Goal: Task Accomplishment & Management: Use online tool/utility

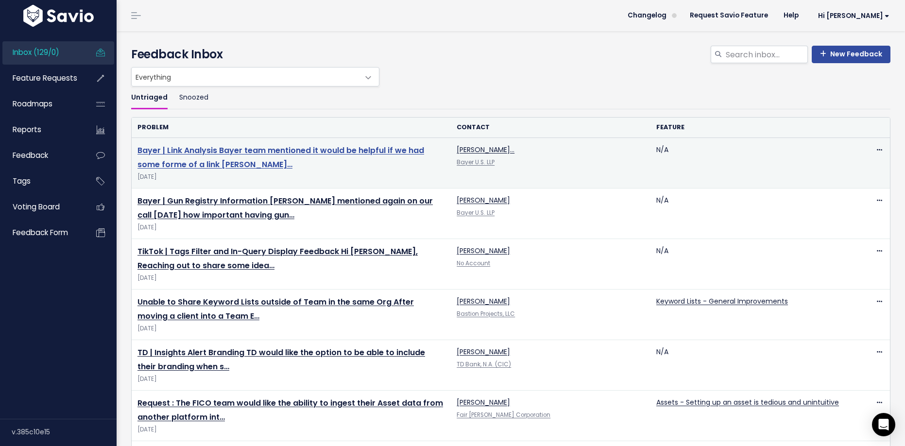
click at [208, 156] on link "Bayer | Link Analysis Bayer team mentioned it would be helpful if we had some f…" at bounding box center [281, 157] width 287 height 25
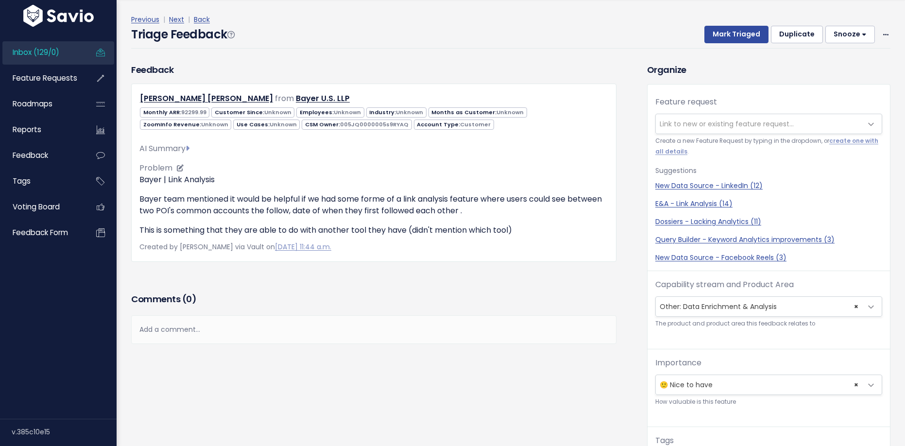
scroll to position [2, 0]
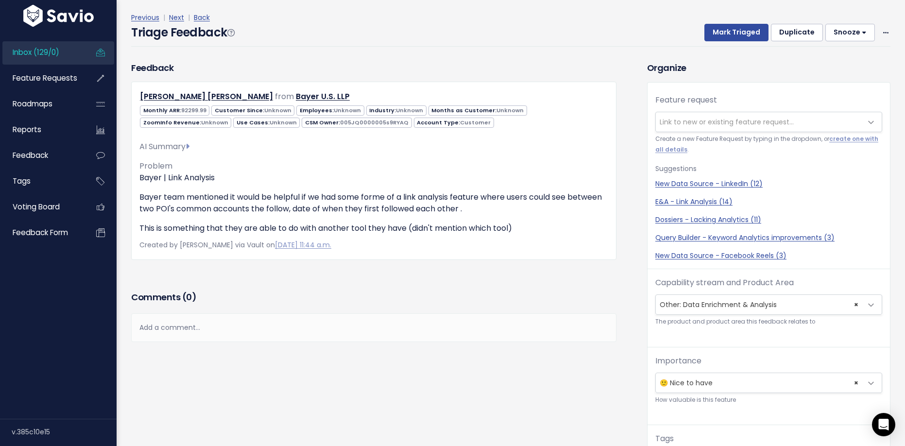
click at [726, 122] on span "Link to new or existing feature request..." at bounding box center [727, 122] width 134 height 10
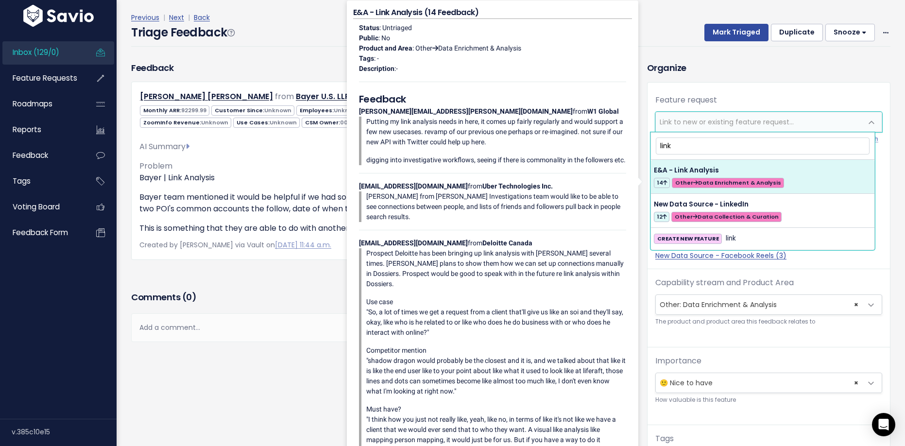
type input "link"
select select "54948"
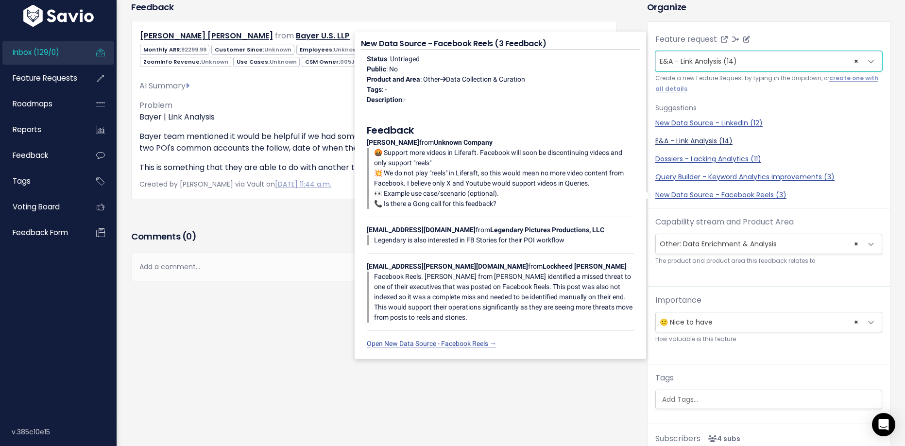
scroll to position [0, 0]
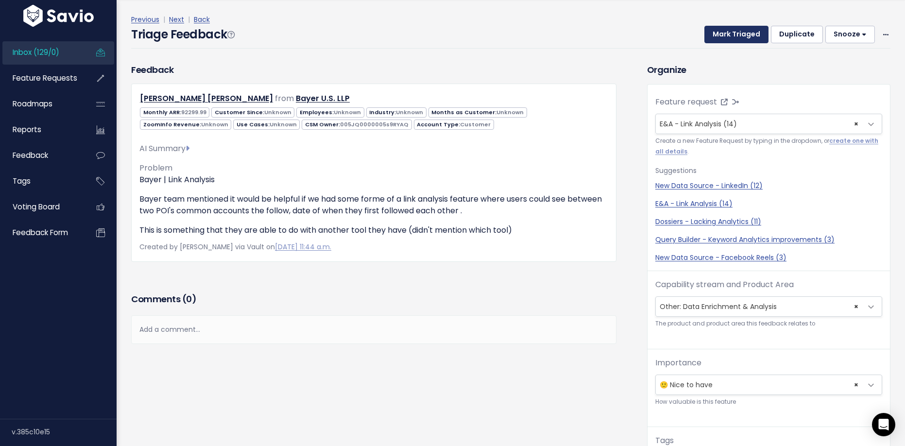
click at [729, 32] on button "Mark Triaged" at bounding box center [737, 34] width 64 height 17
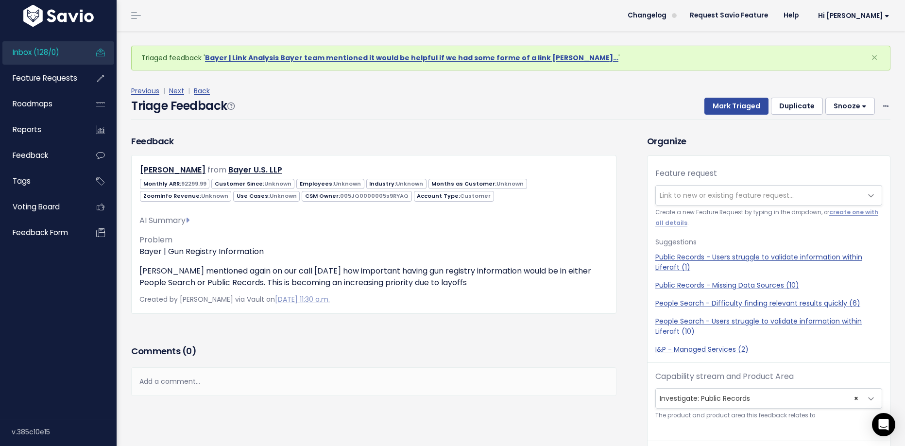
click at [686, 200] on span "Link to new or existing feature request..." at bounding box center [759, 195] width 207 height 19
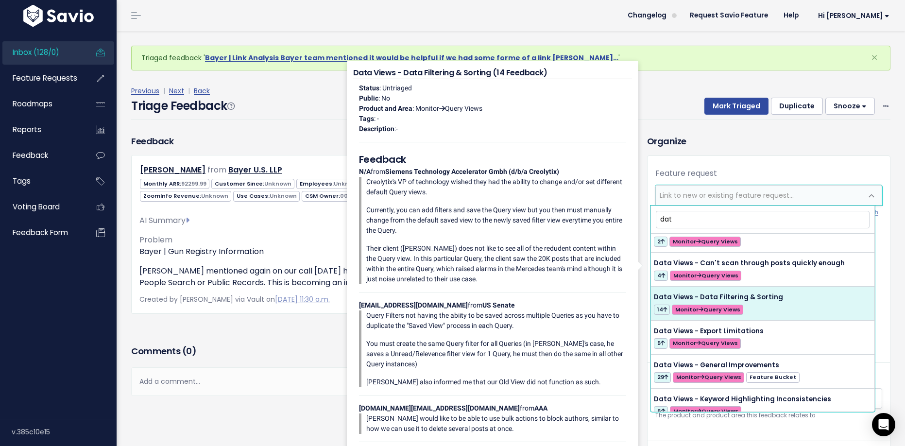
scroll to position [535, 0]
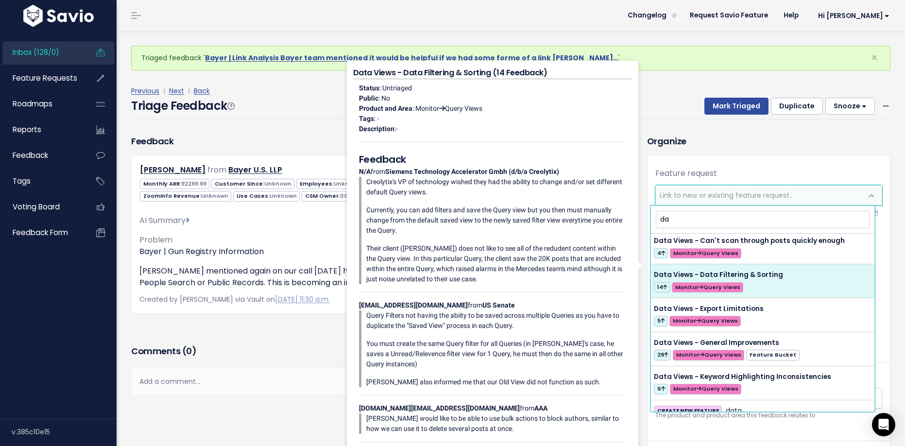
type input "d"
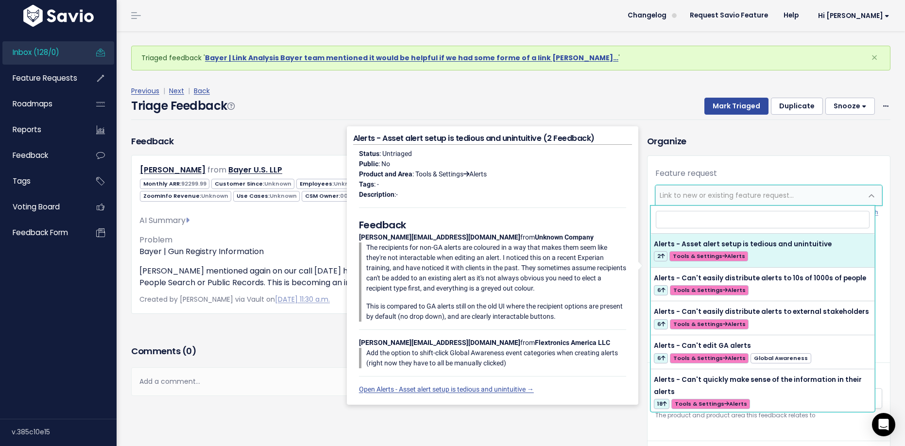
click at [728, 170] on div "Feature request --------- Link to new or existing feature request... Create a n…" at bounding box center [769, 265] width 243 height 195
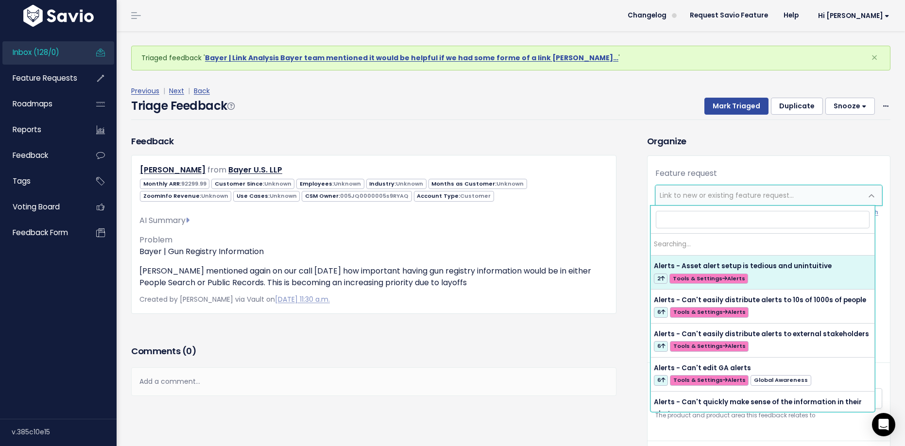
click at [711, 196] on span "Link to new or existing feature request..." at bounding box center [727, 196] width 134 height 10
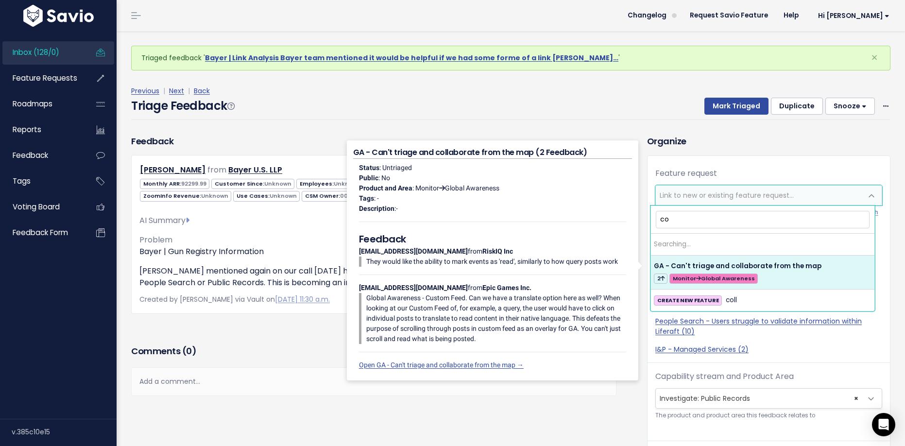
type input "c"
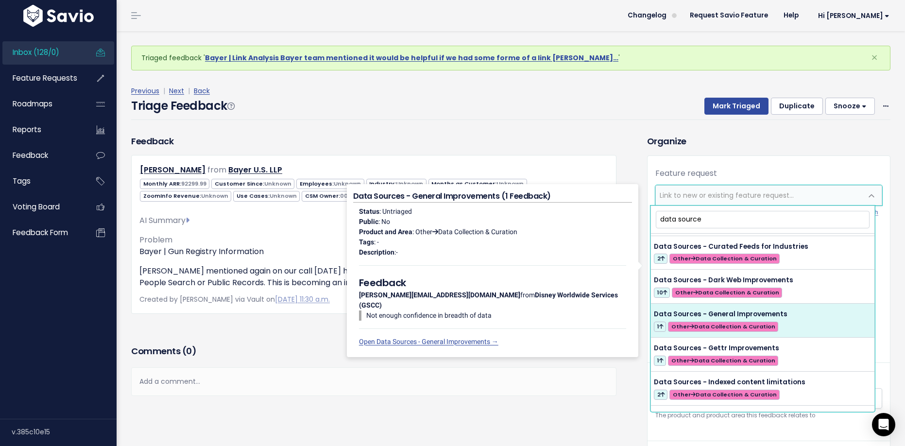
scroll to position [30, 0]
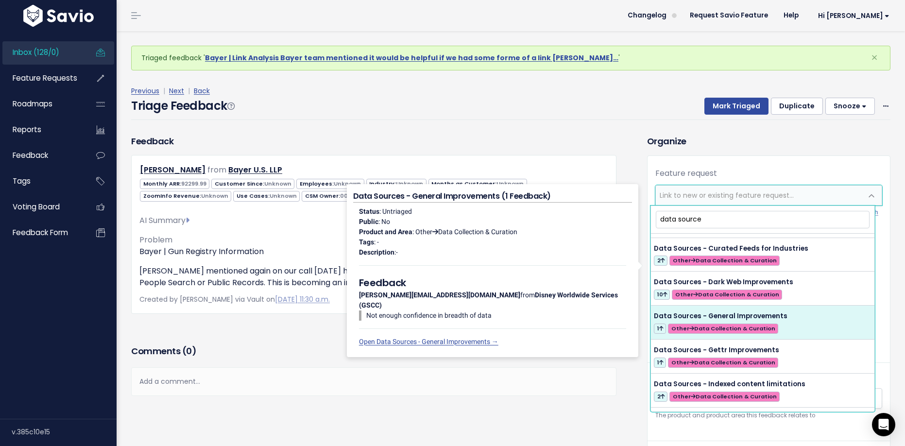
type input "data source"
select select "57493"
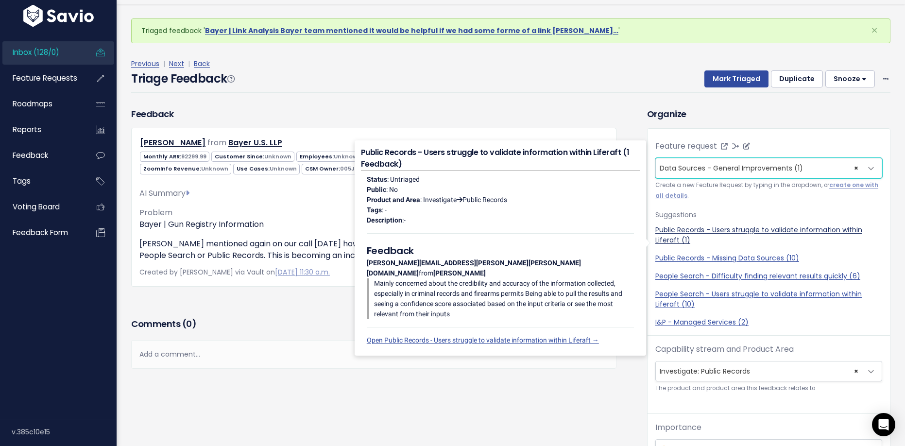
scroll to position [32, 0]
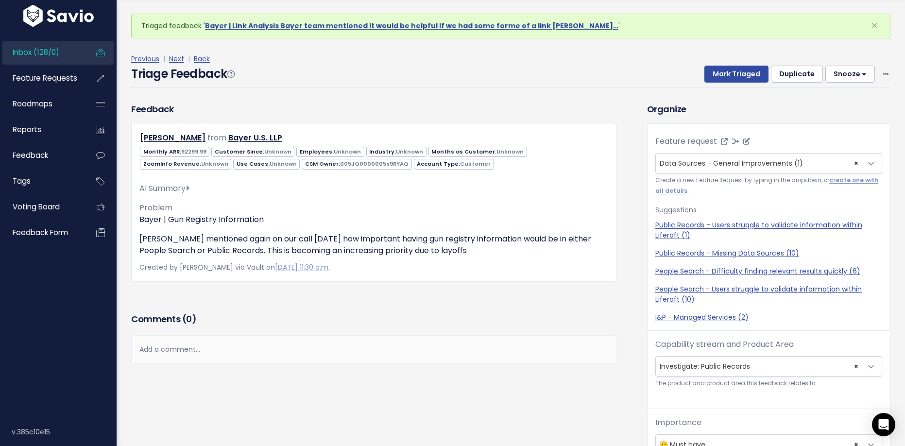
click at [811, 164] on span "× Data Sources - General Improvements (1)" at bounding box center [759, 163] width 207 height 19
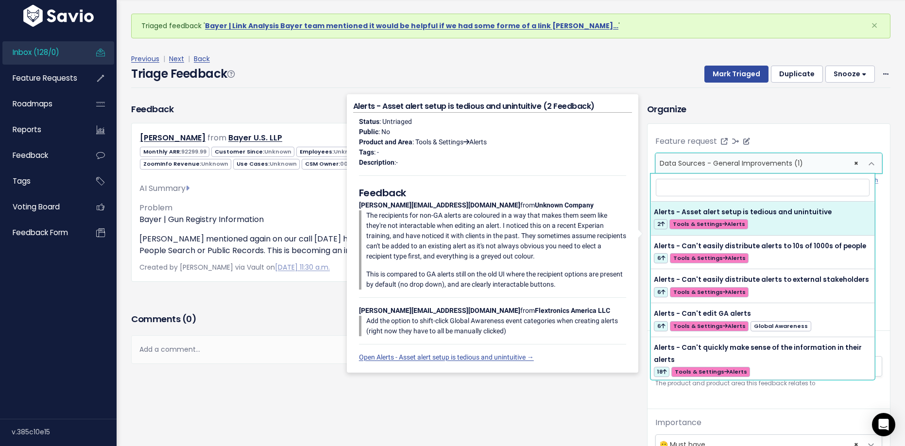
select select
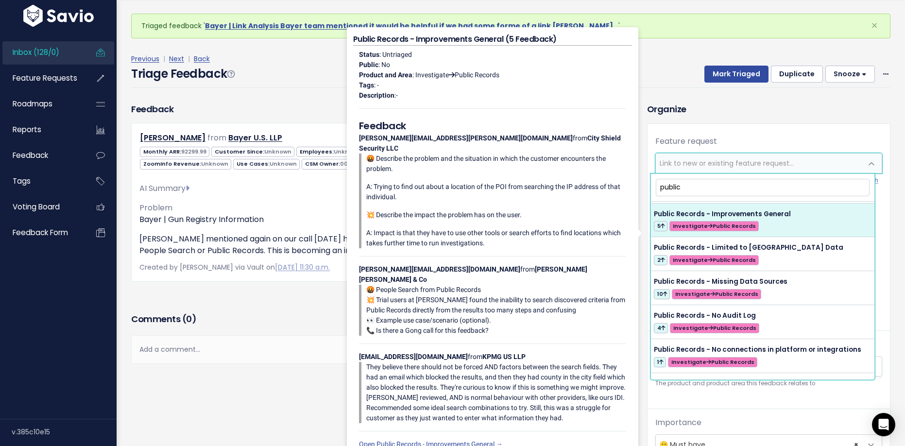
scroll to position [33, 0]
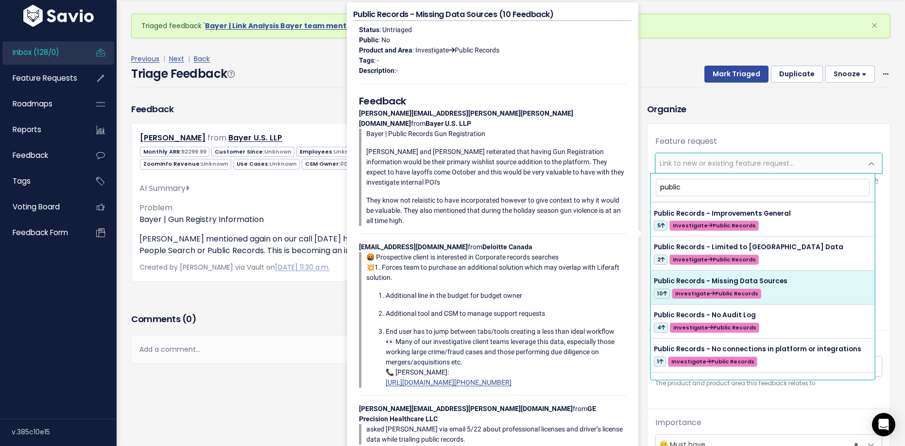
type input "public"
select select "56910"
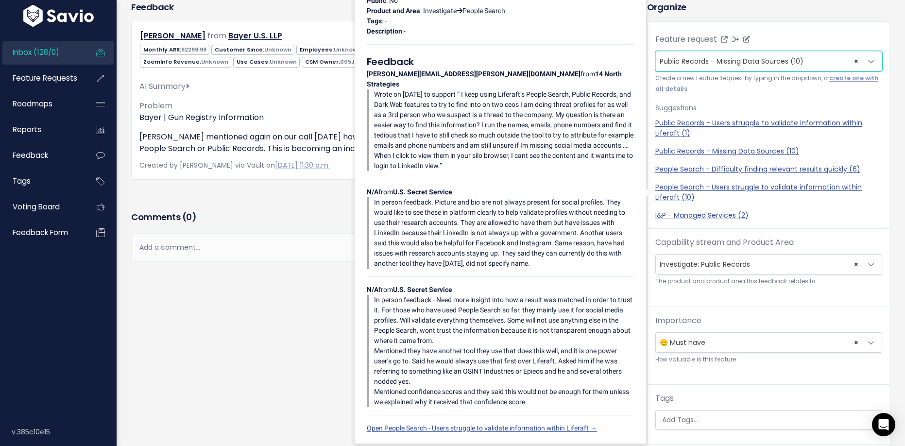
scroll to position [0, 0]
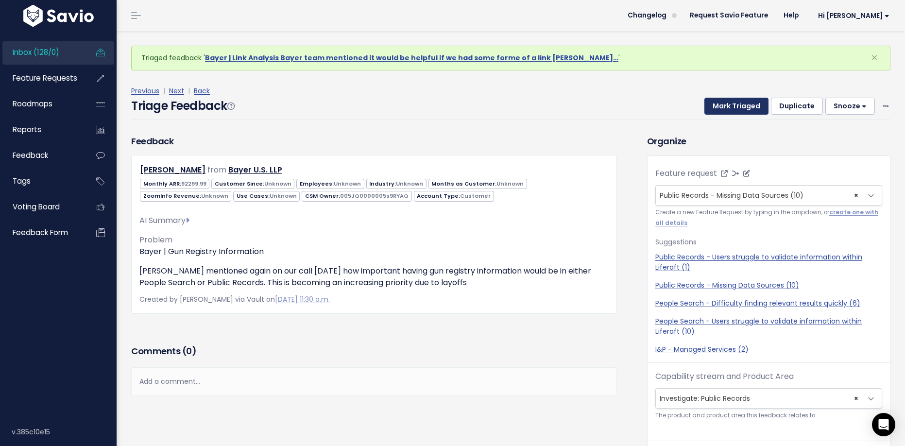
click at [741, 107] on button "Mark Triaged" at bounding box center [737, 106] width 64 height 17
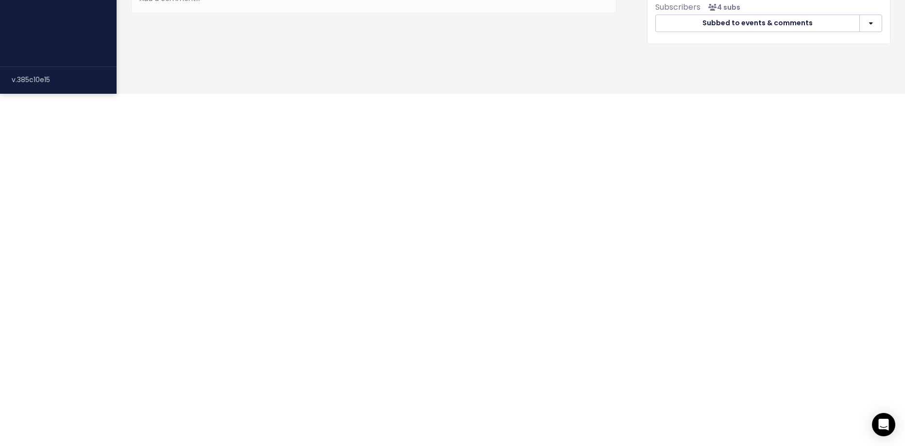
scroll to position [566, 0]
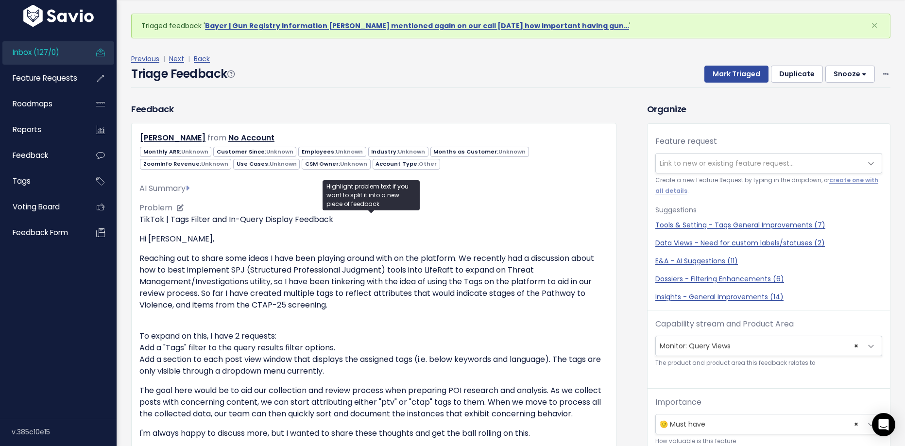
scroll to position [0, 0]
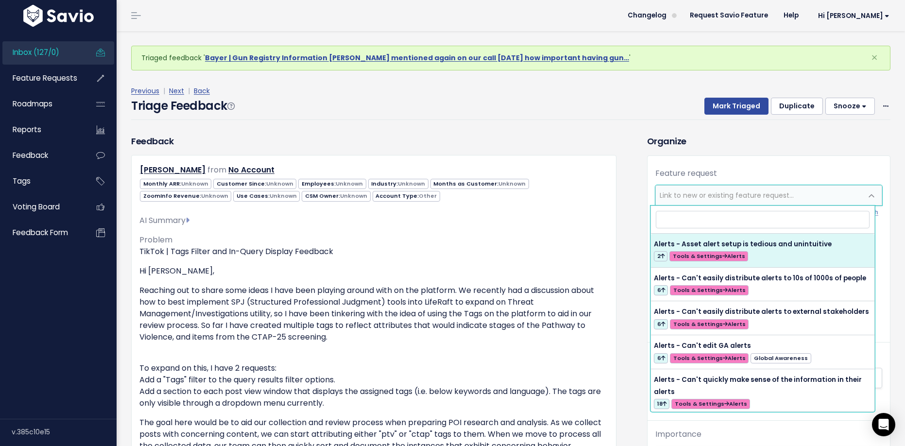
click at [680, 198] on span "Link to new or existing feature request..." at bounding box center [727, 196] width 134 height 10
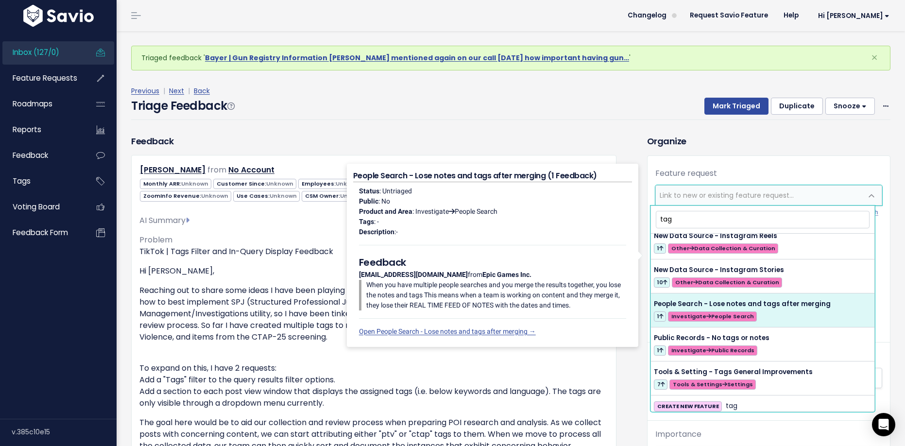
scroll to position [82, 0]
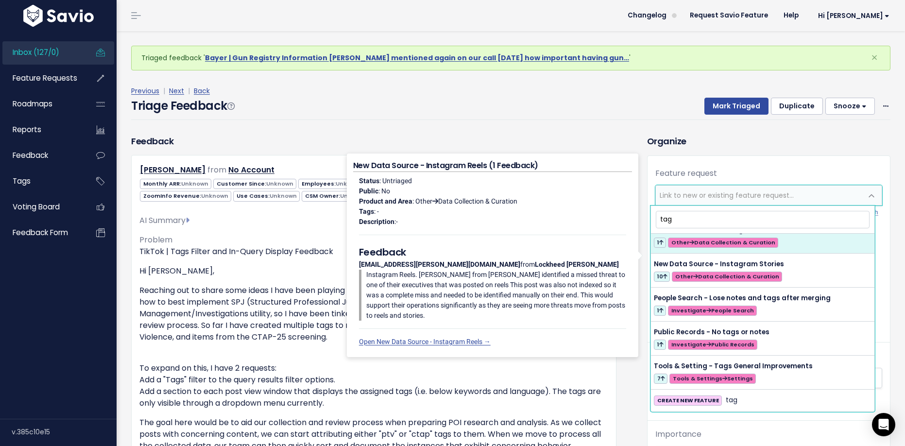
click at [657, 218] on input "tag" at bounding box center [763, 219] width 214 height 17
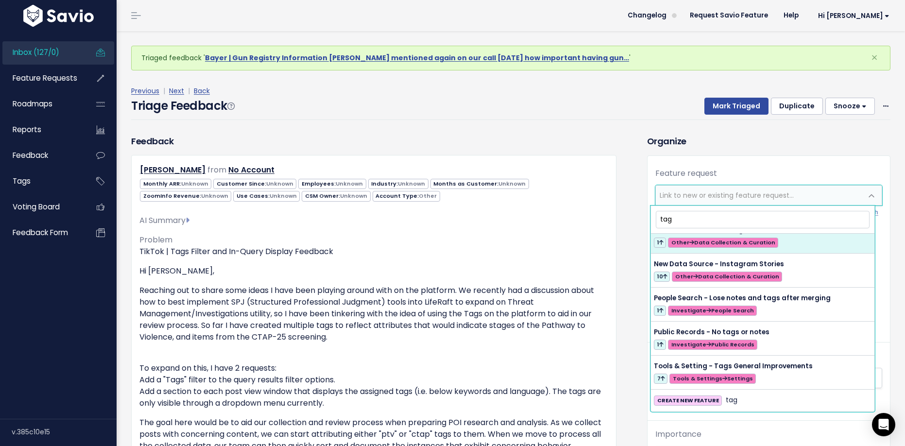
click at [662, 218] on input "tag" at bounding box center [763, 219] width 214 height 17
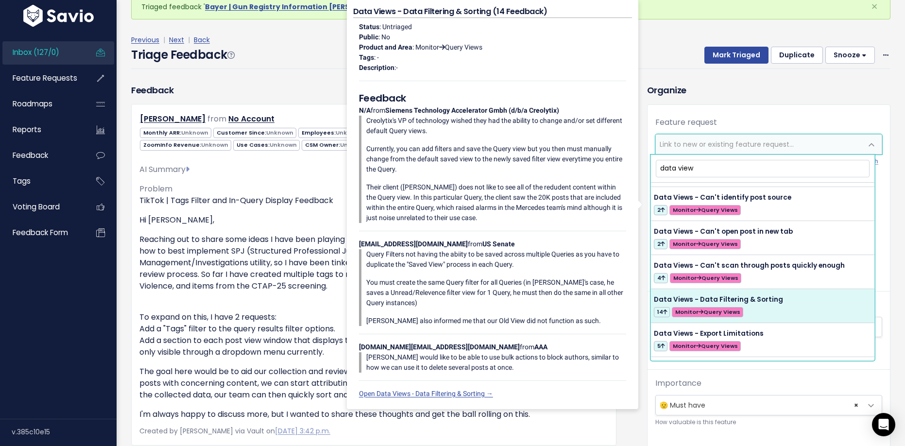
scroll to position [133, 0]
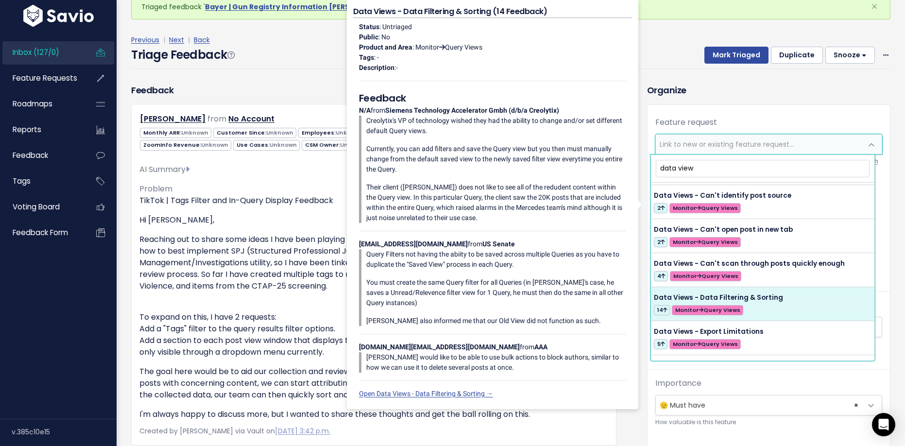
type input "data view"
select select "56761"
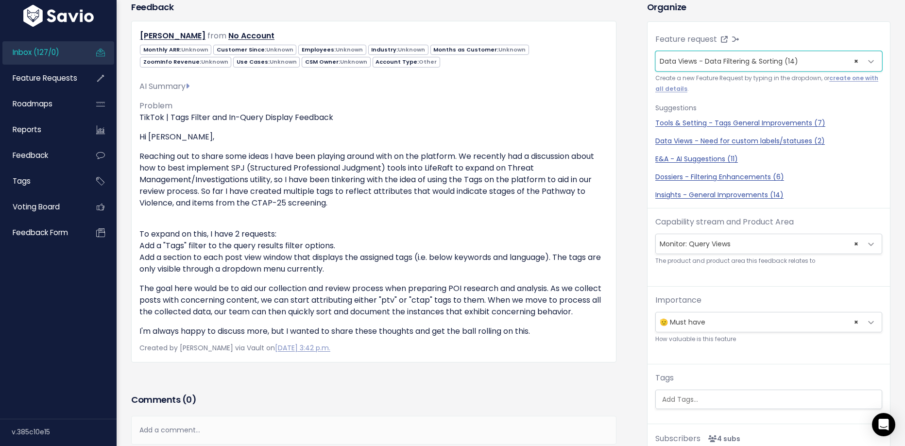
scroll to position [315, 0]
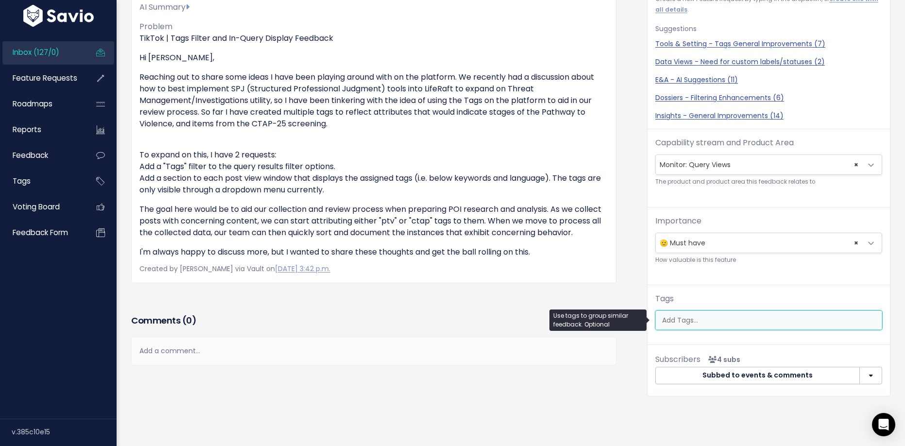
click at [677, 315] on input "search" at bounding box center [771, 320] width 224 height 10
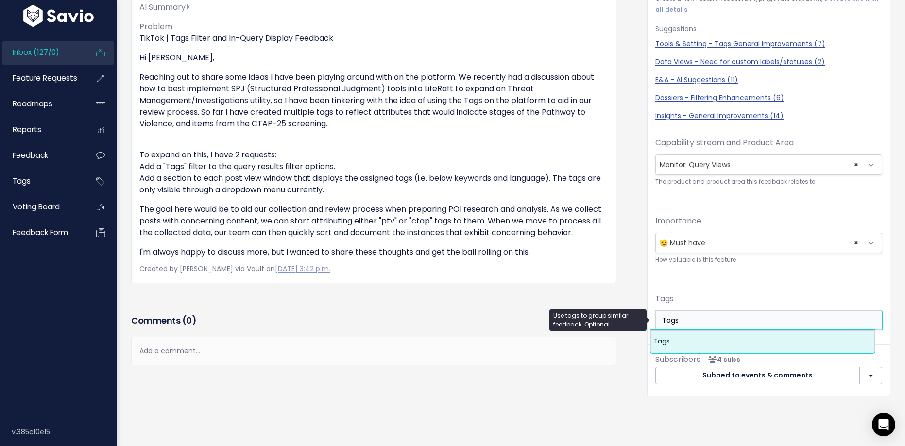
type input "Tags"
select select "13158"
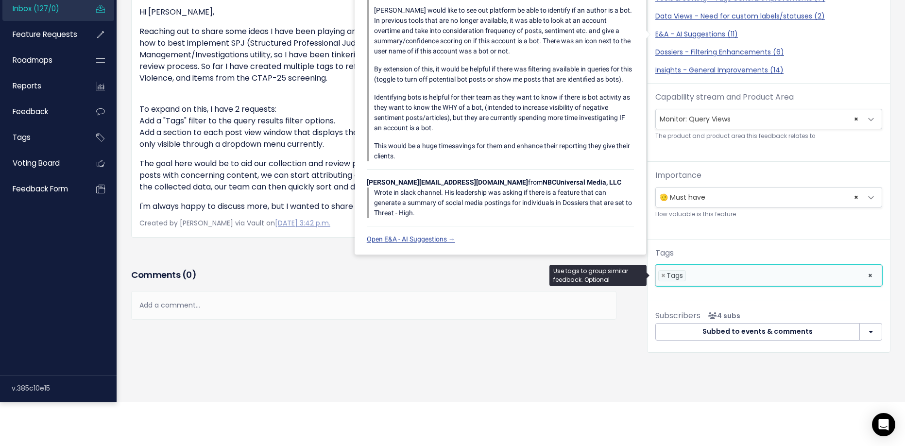
scroll to position [120, 0]
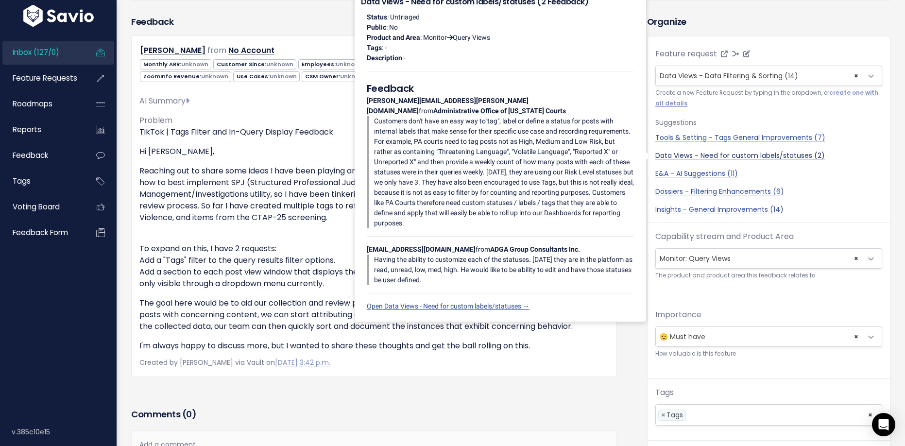
click at [770, 154] on link "Data Views - Need for custom labels/statuses (2)" at bounding box center [769, 156] width 227 height 10
select select "56752"
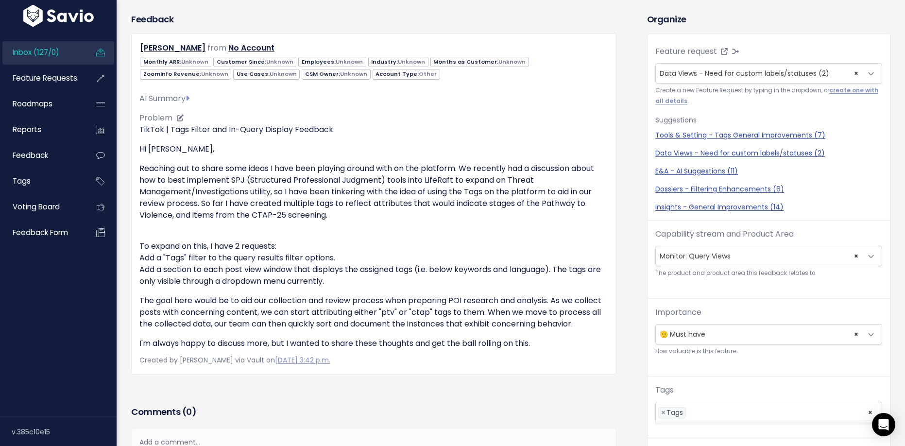
scroll to position [0, 0]
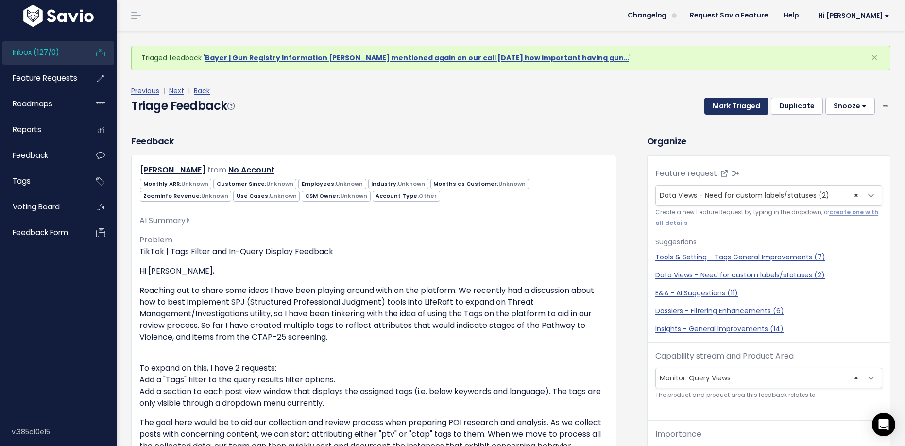
click at [722, 102] on button "Mark Triaged" at bounding box center [737, 106] width 64 height 17
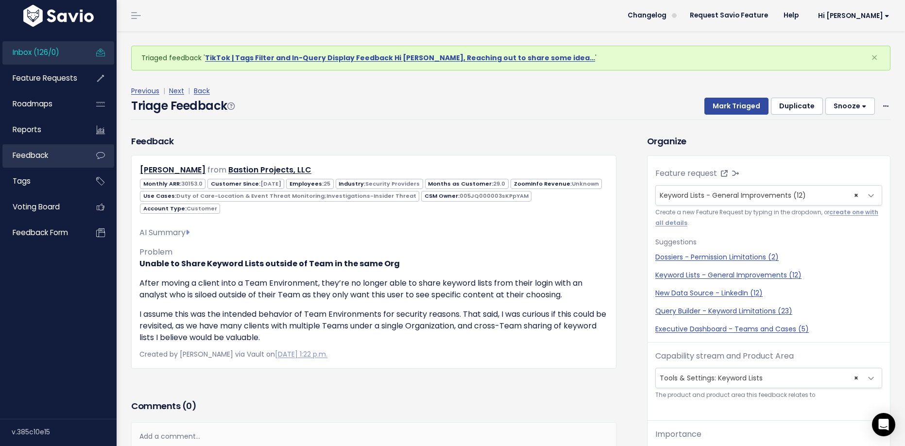
click at [37, 162] on link "Feedback" at bounding box center [41, 155] width 78 height 22
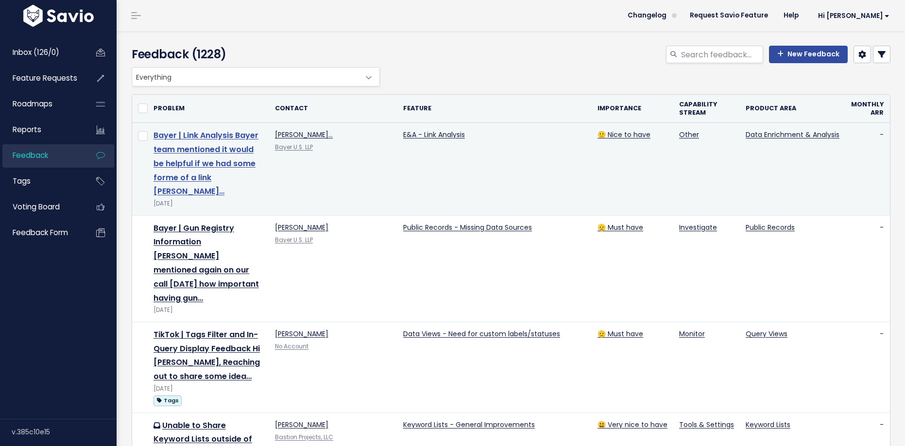
click at [209, 167] on link "Bayer | Link Analysis Bayer team mentioned it would be helpful if we had some f…" at bounding box center [206, 163] width 105 height 67
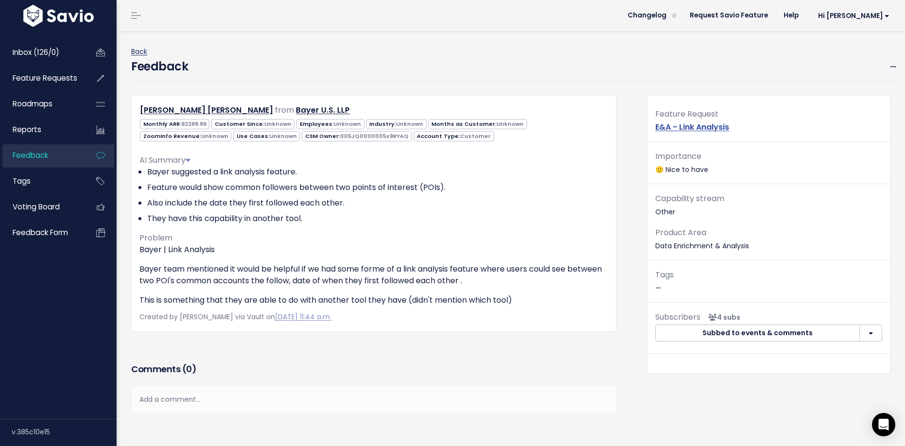
click at [134, 51] on link "Back" at bounding box center [139, 52] width 16 height 10
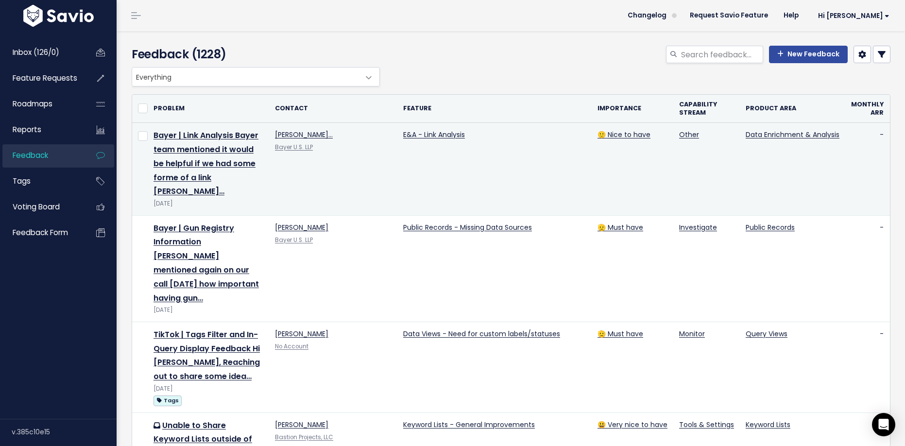
scroll to position [0, 27]
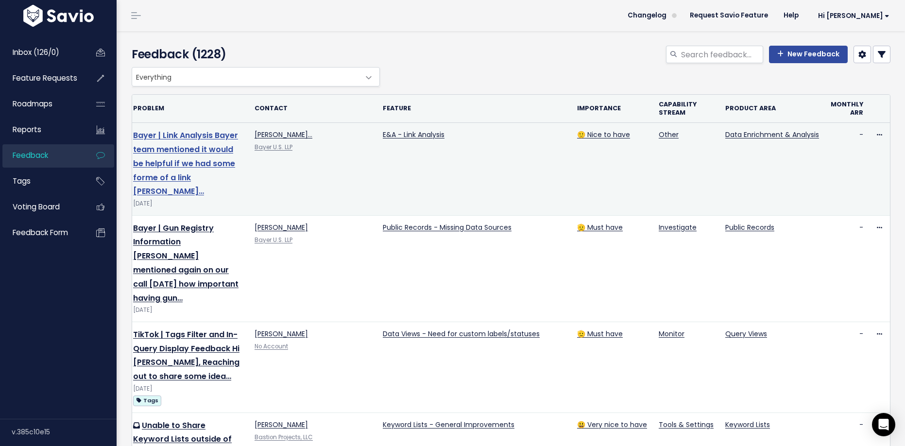
click at [189, 163] on link "Bayer | Link Analysis Bayer team mentioned it would be helpful if we had some f…" at bounding box center [185, 163] width 105 height 67
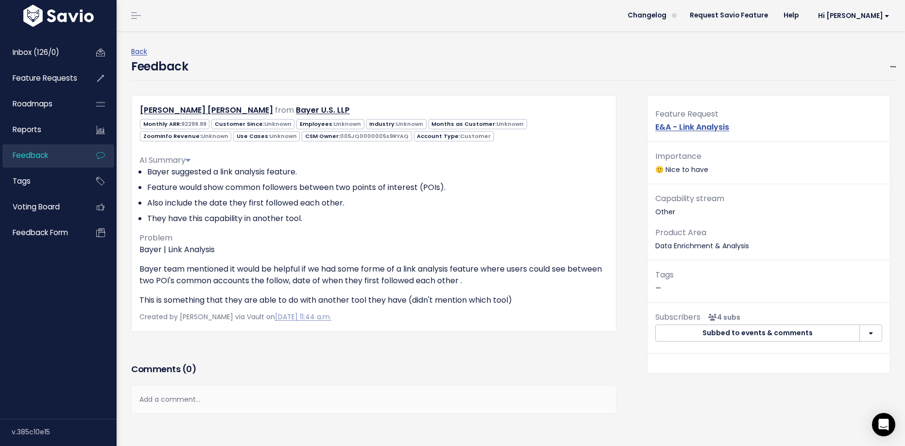
click at [34, 159] on span "Feedback" at bounding box center [30, 155] width 35 height 10
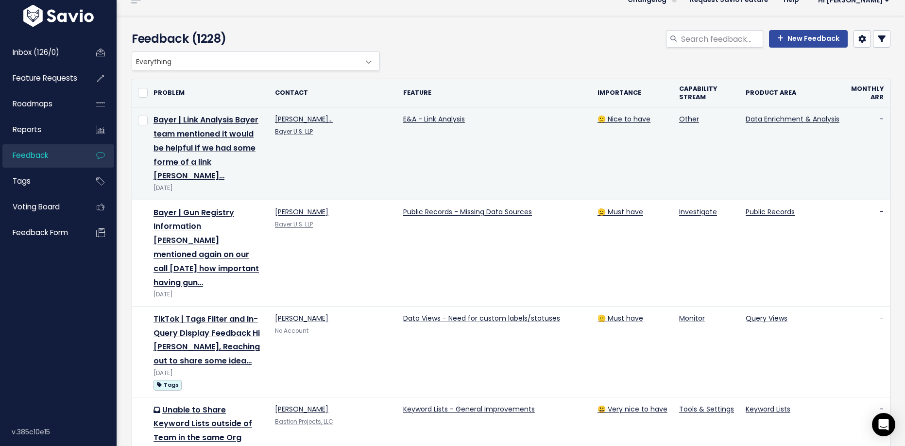
scroll to position [13, 0]
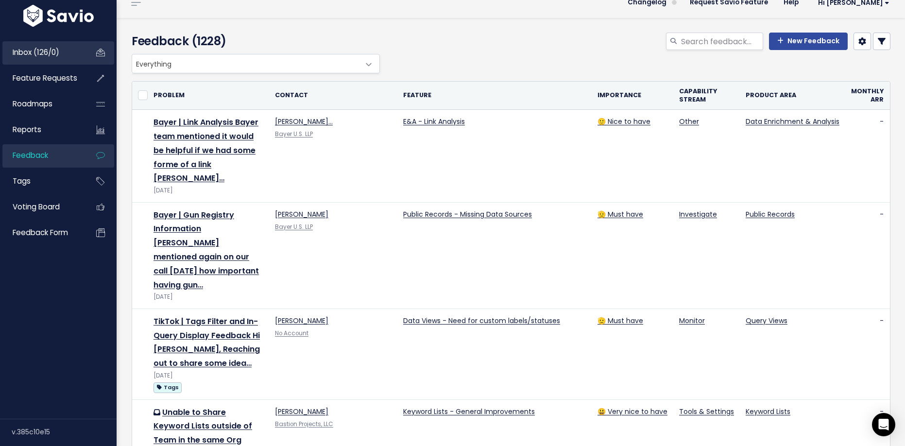
click at [51, 57] on link "Inbox (126/0)" at bounding box center [41, 52] width 78 height 22
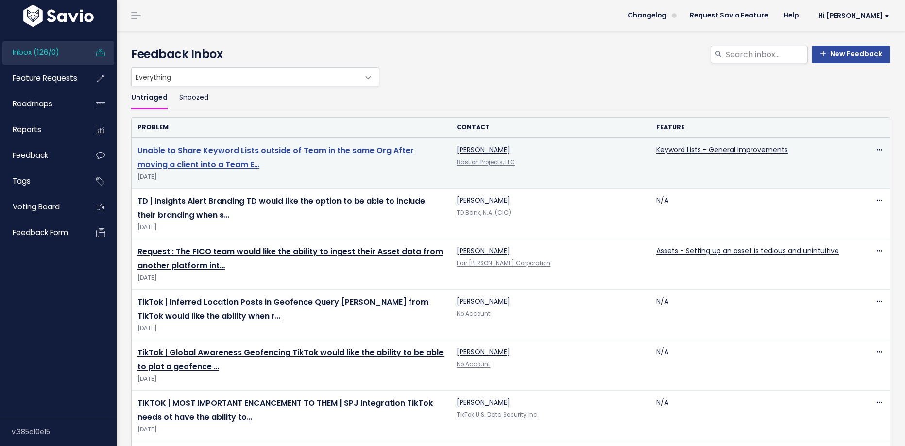
click at [202, 154] on link "Unable to Share Keyword Lists outside of Team in the same Org After moving a cl…" at bounding box center [276, 157] width 277 height 25
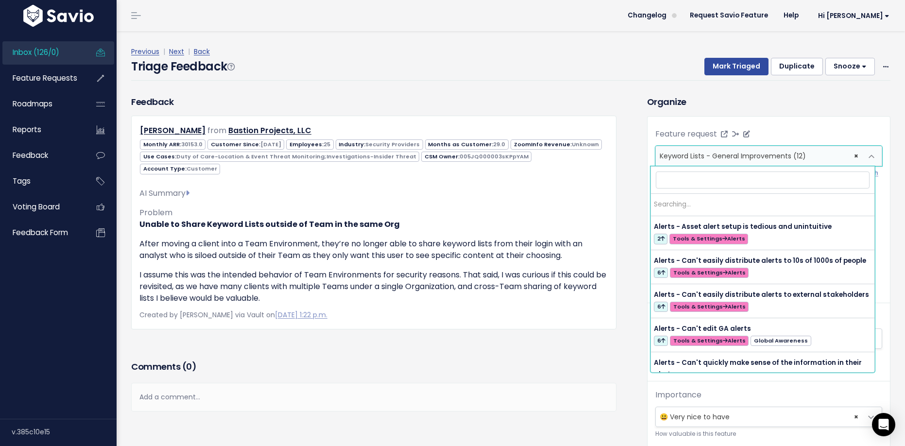
click at [683, 159] on span "Keyword Lists - General Improvements (12)" at bounding box center [733, 156] width 146 height 10
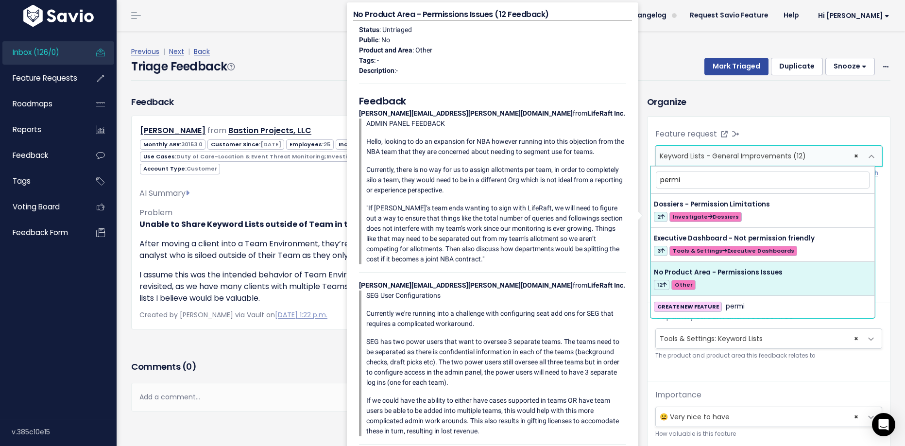
type input "permi"
select select "56976"
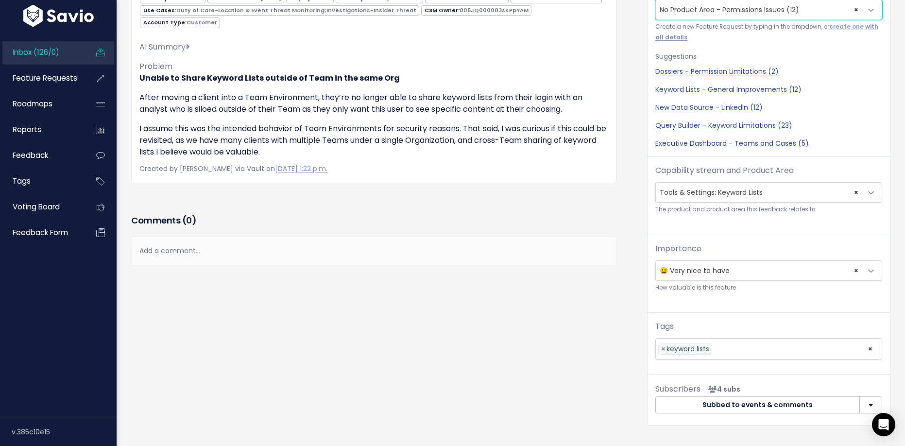
scroll to position [2, 0]
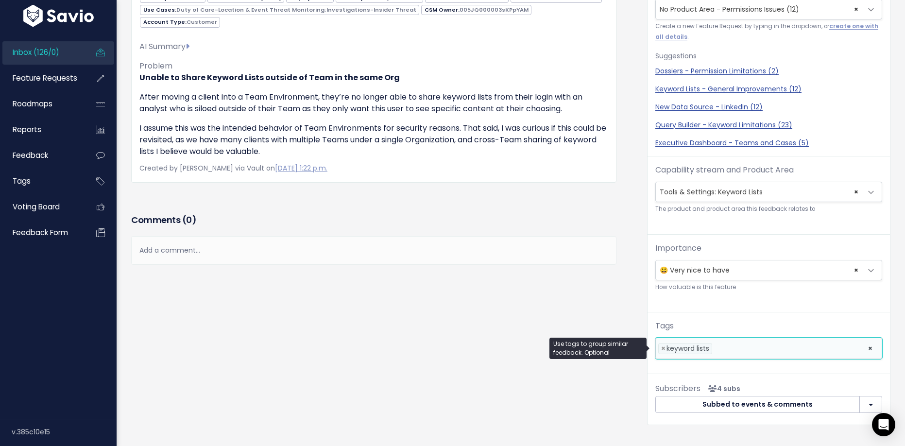
click at [720, 349] on li at bounding box center [788, 349] width 146 height 10
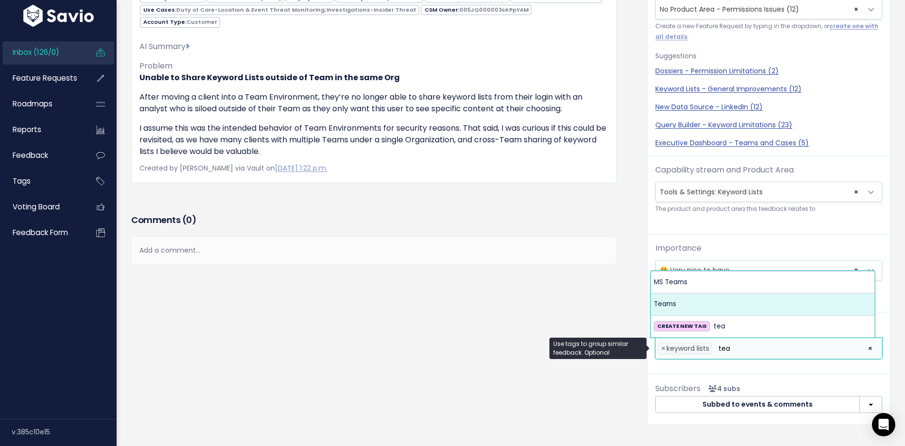
type input "tea"
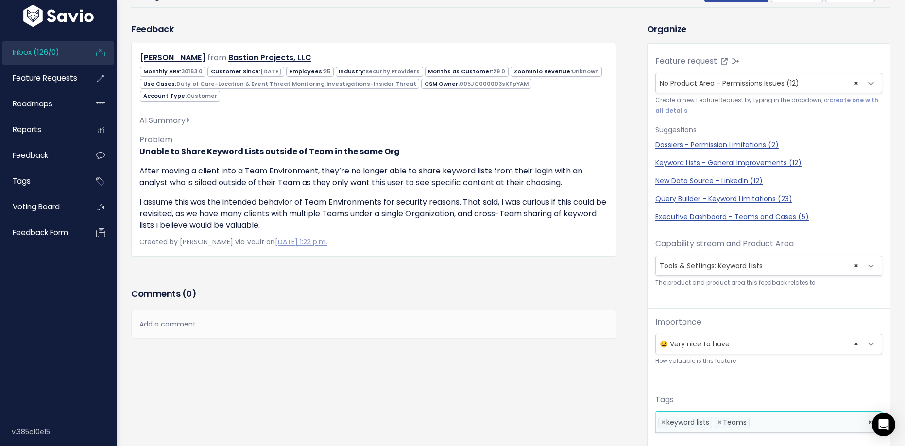
scroll to position [0, 0]
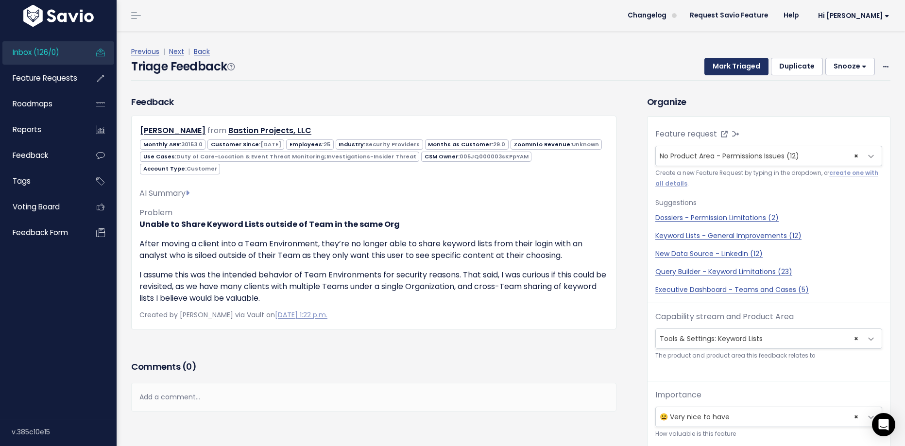
click at [731, 67] on button "Mark Triaged" at bounding box center [737, 66] width 64 height 17
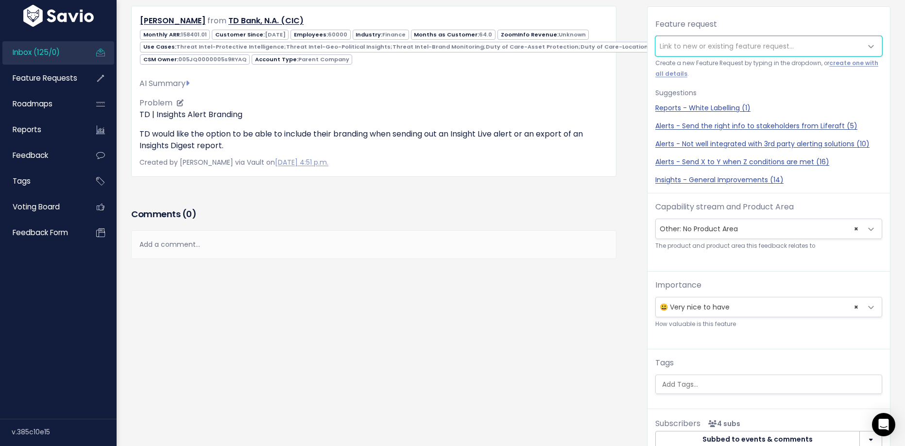
scroll to position [118, 0]
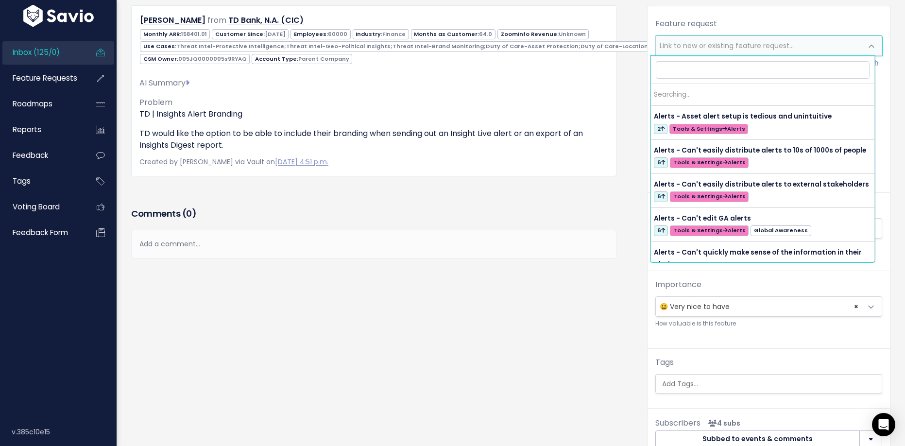
click at [669, 48] on span "Link to new or existing feature request..." at bounding box center [727, 46] width 134 height 10
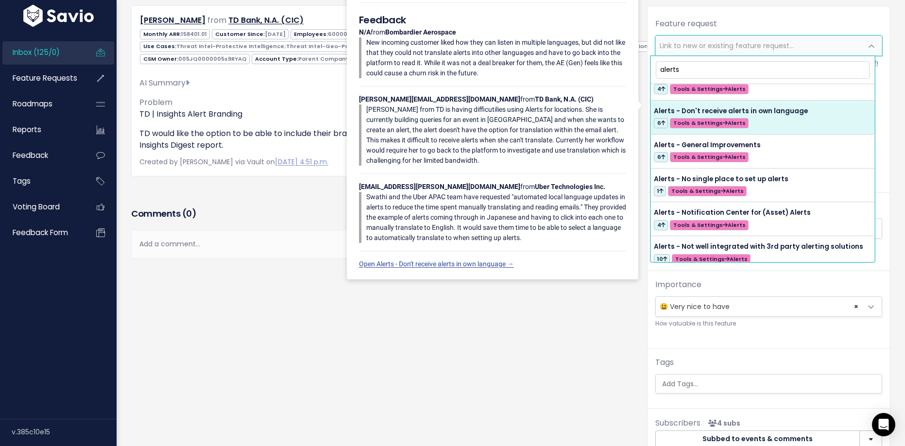
scroll to position [204, 0]
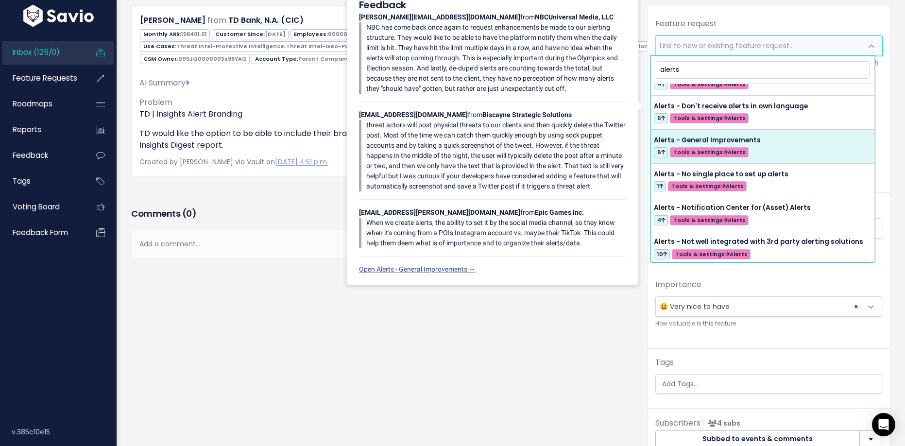
type input "alerts"
select select "56842"
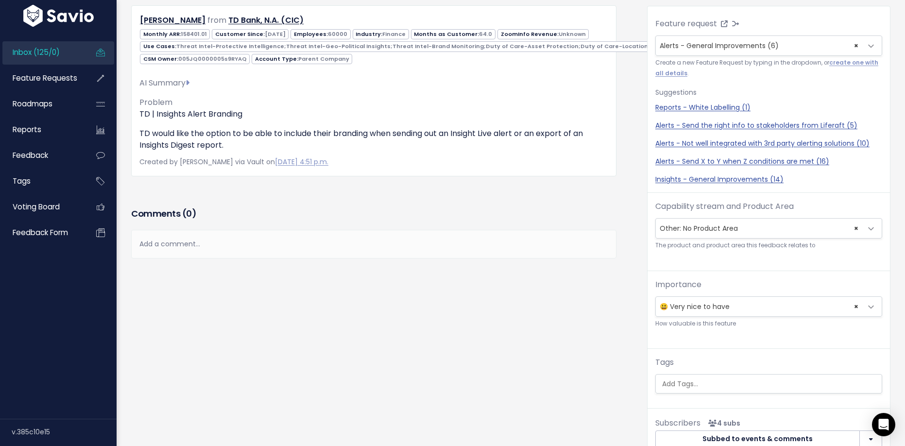
click at [775, 229] on span "× Other: No Product Area" at bounding box center [759, 228] width 207 height 19
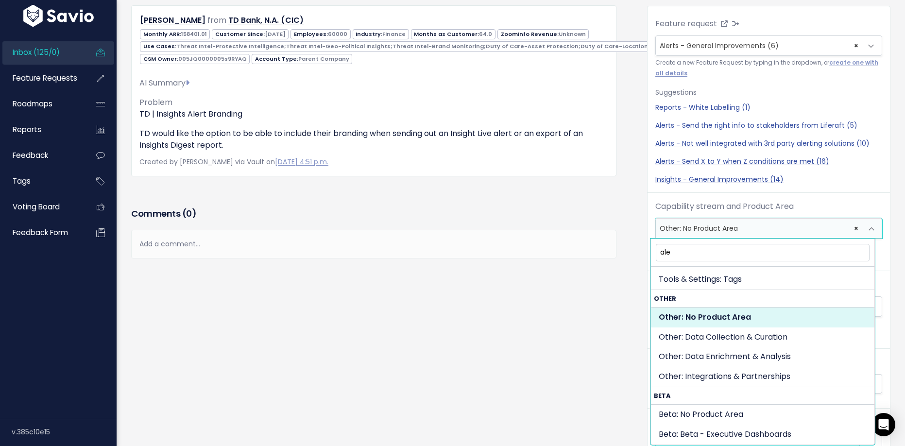
scroll to position [0, 0]
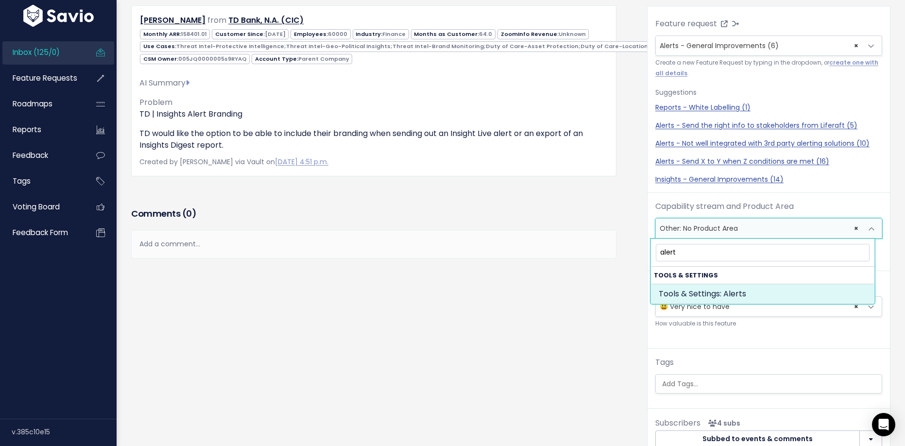
type input "alert"
select select "TOOLS_SETTINGS:ALERTS"
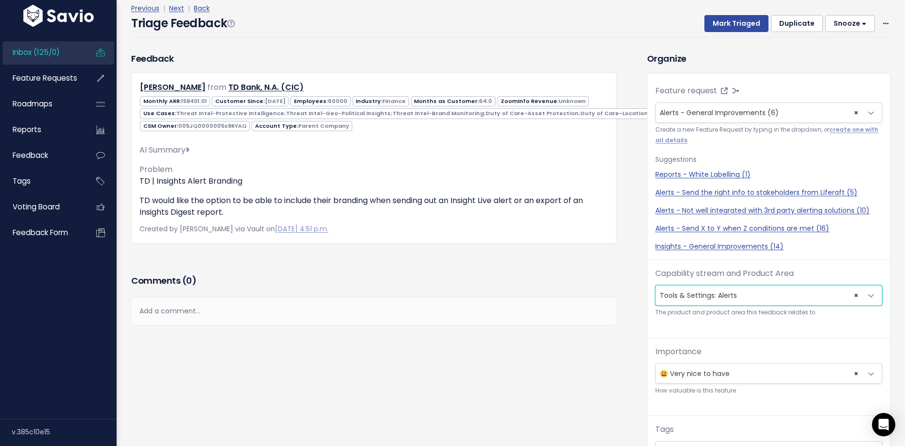
scroll to position [56, 0]
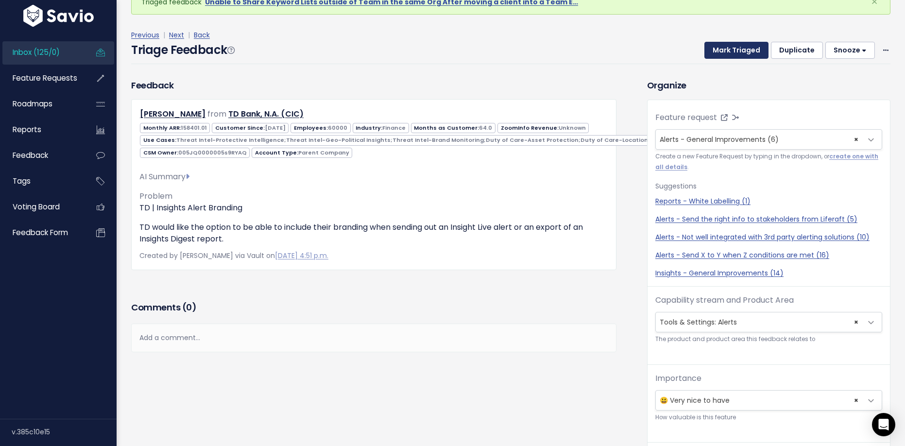
click at [739, 49] on button "Mark Triaged" at bounding box center [737, 50] width 64 height 17
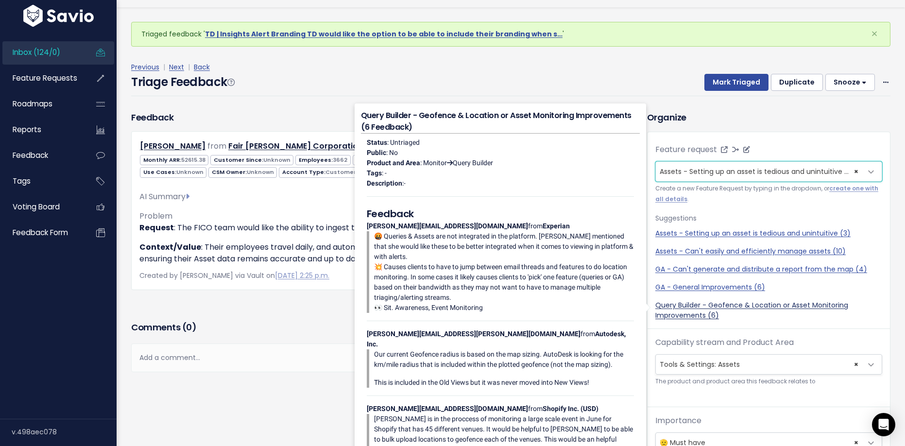
scroll to position [27, 0]
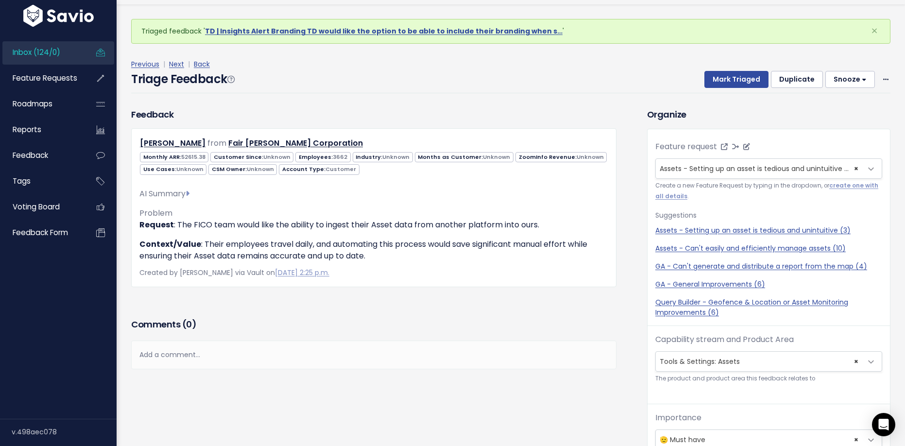
select select
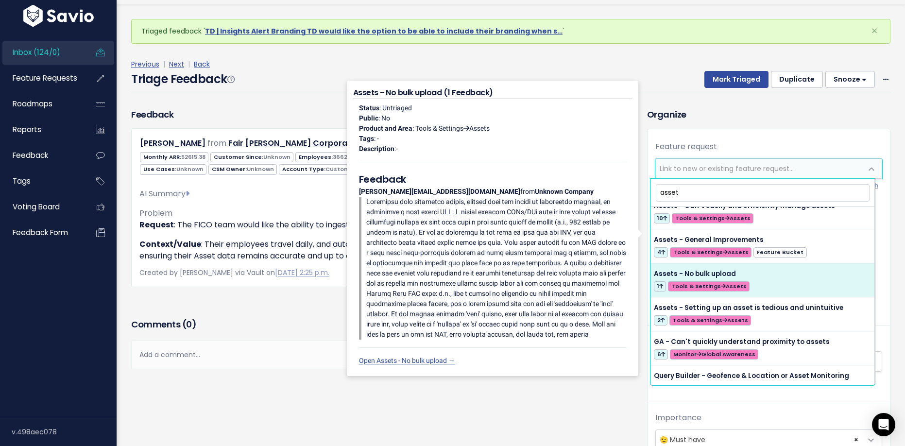
scroll to position [66, 0]
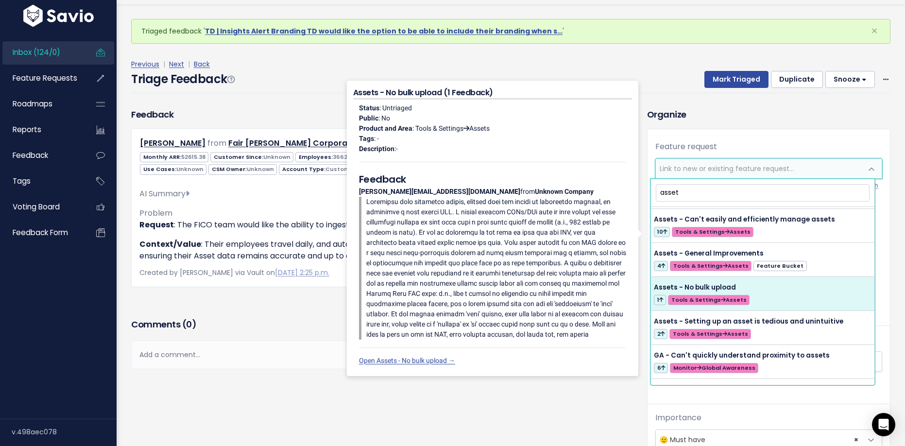
type input "asset"
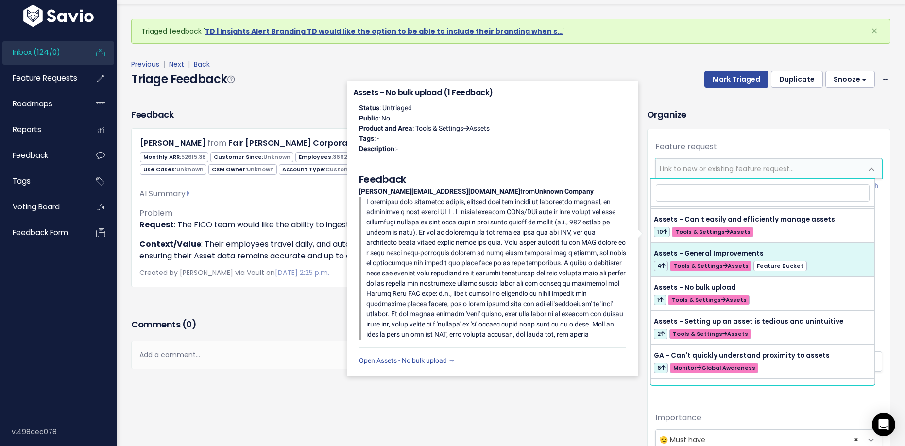
select select "56843"
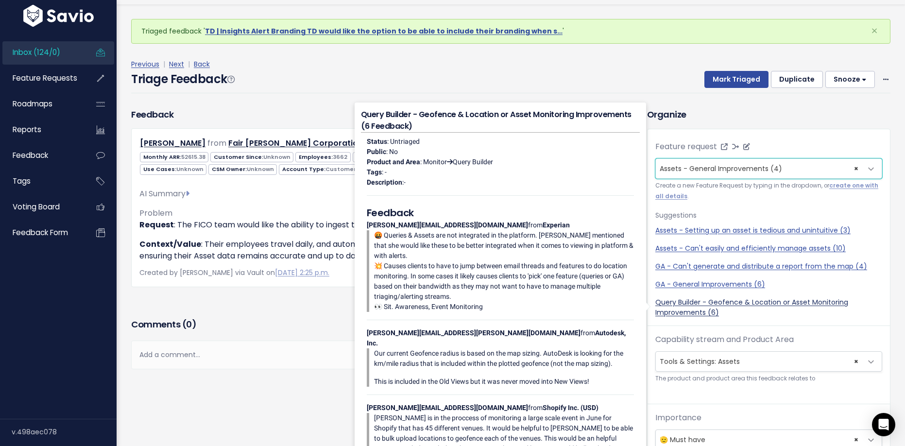
scroll to position [32, 0]
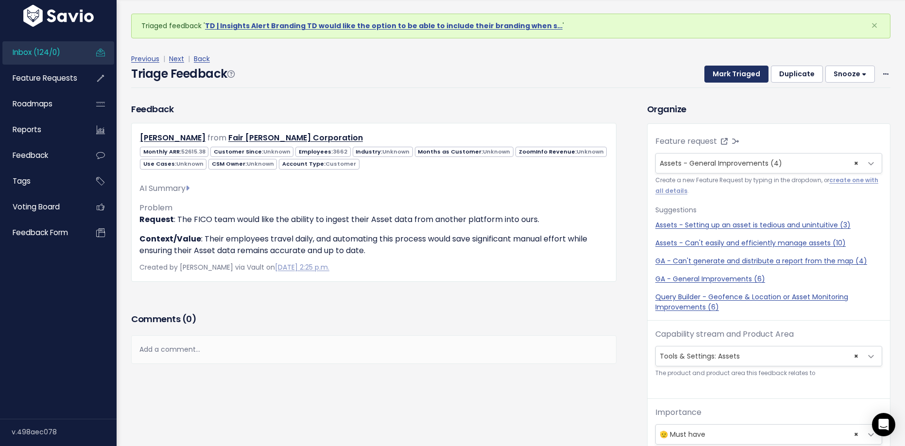
click at [722, 69] on button "Mark Triaged" at bounding box center [737, 74] width 64 height 17
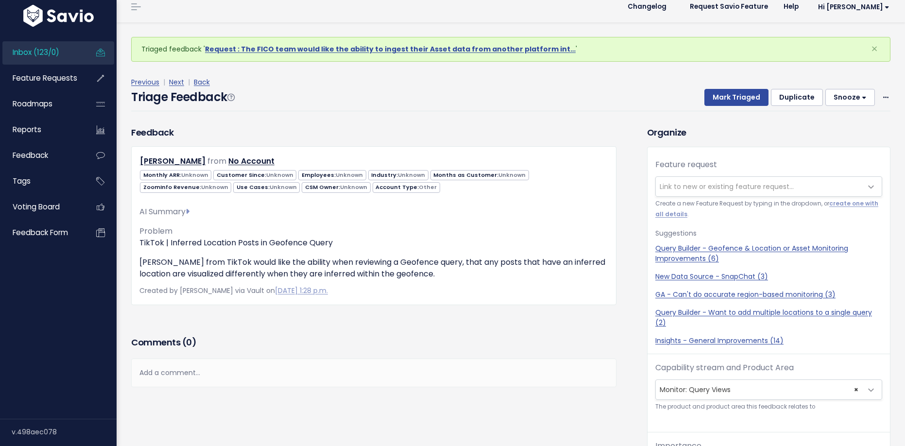
scroll to position [10, 0]
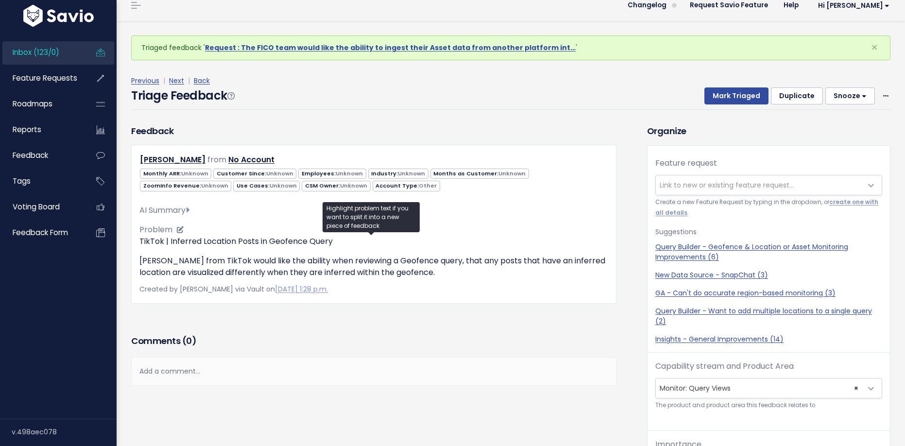
click at [183, 267] on p "[PERSON_NAME] from TikTok would like the ability when reviewing a Geofence quer…" at bounding box center [373, 266] width 469 height 23
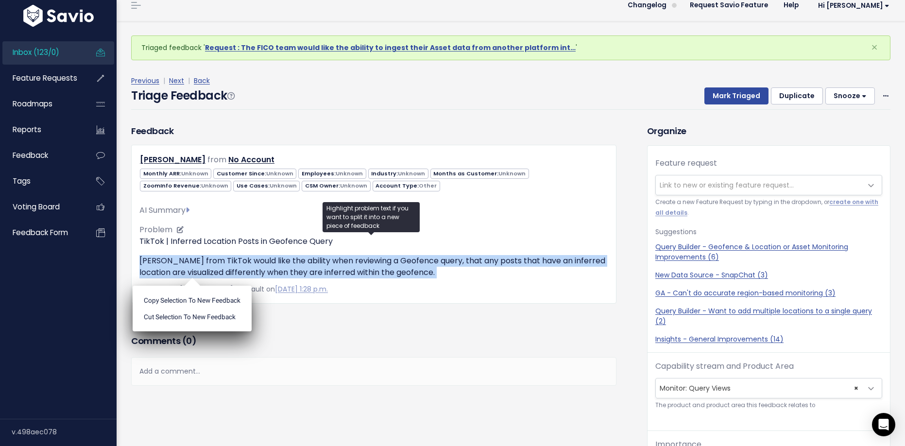
click at [183, 267] on p "[PERSON_NAME] from TikTok would like the ability when reviewing a Geofence quer…" at bounding box center [373, 266] width 469 height 23
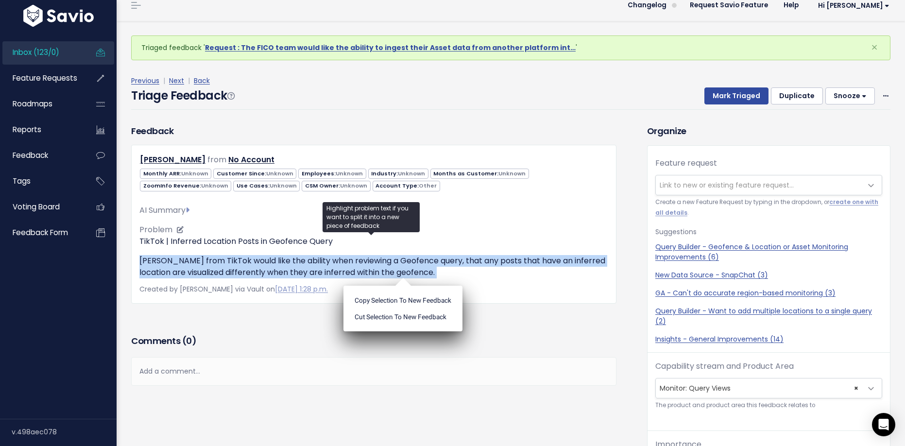
click at [153, 258] on p "Hugo from TikTok would like the ability when reviewing a Geofence query, that a…" at bounding box center [373, 266] width 469 height 23
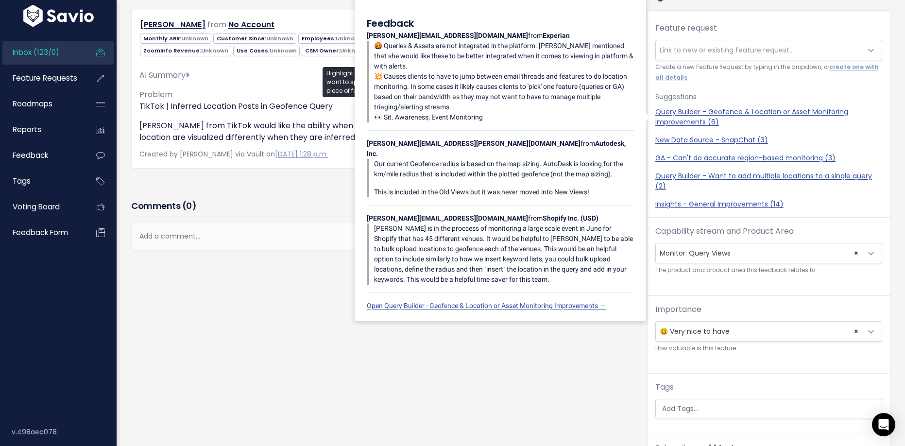
scroll to position [110, 0]
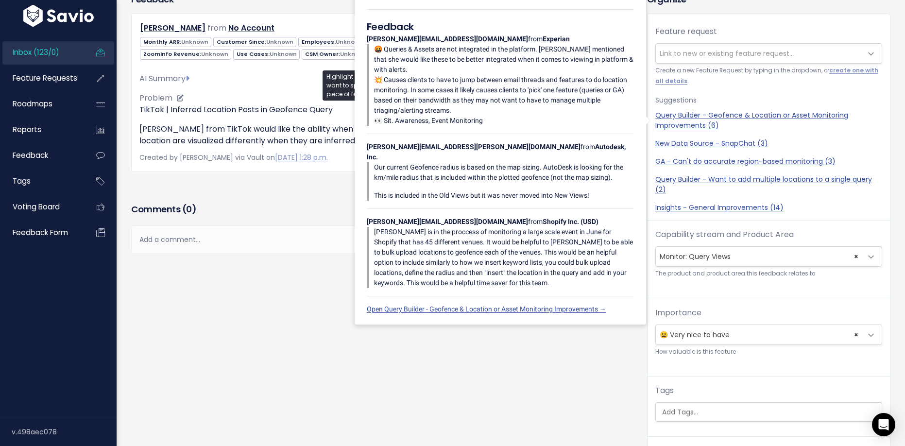
click at [280, 127] on p "Hugo from TikTok would like the ability when reviewing a Geofence query, that a…" at bounding box center [373, 134] width 469 height 23
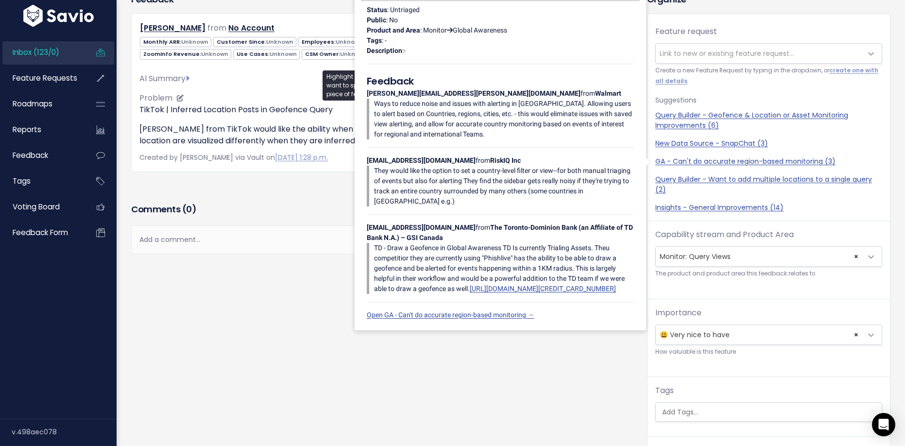
click at [327, 133] on p "Hugo from TikTok would like the ability when reviewing a Geofence query, that a…" at bounding box center [373, 134] width 469 height 23
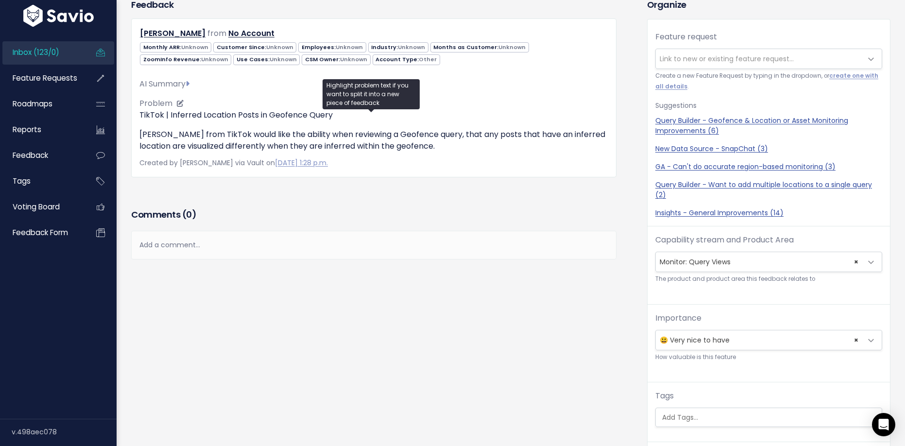
scroll to position [18, 0]
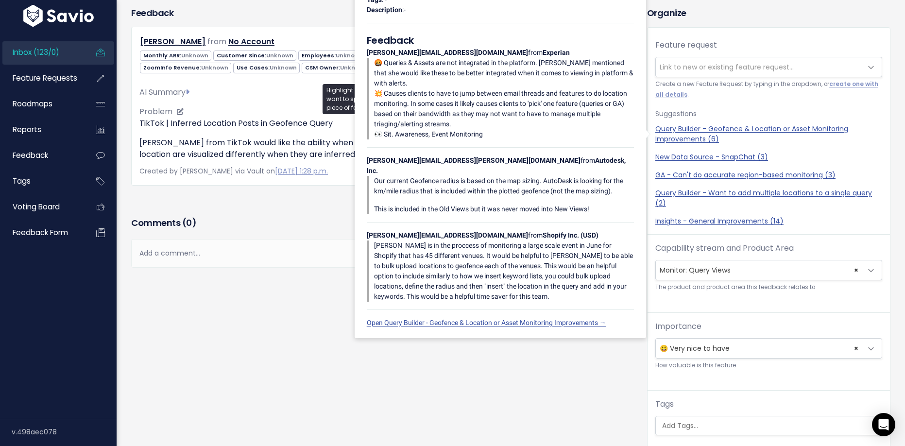
click at [301, 151] on p "Hugo from TikTok would like the ability when reviewing a Geofence query, that a…" at bounding box center [373, 148] width 469 height 23
click at [718, 129] on link "Query Builder - Geofence & Location or Asset Monitoring Improvements (6)" at bounding box center [769, 134] width 227 height 20
select select "56800"
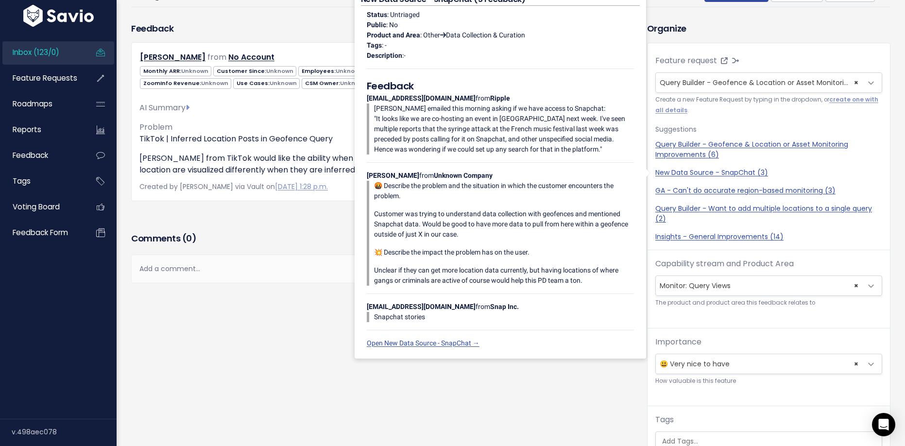
scroll to position [0, 0]
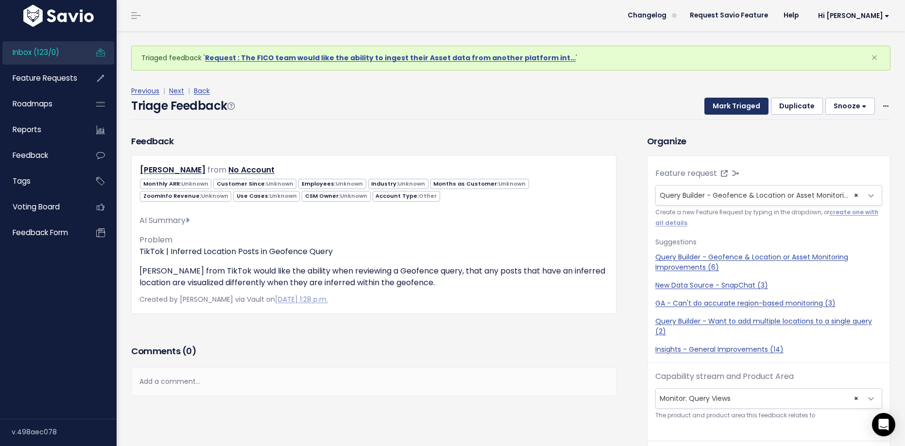
click at [727, 111] on button "Mark Triaged" at bounding box center [737, 106] width 64 height 17
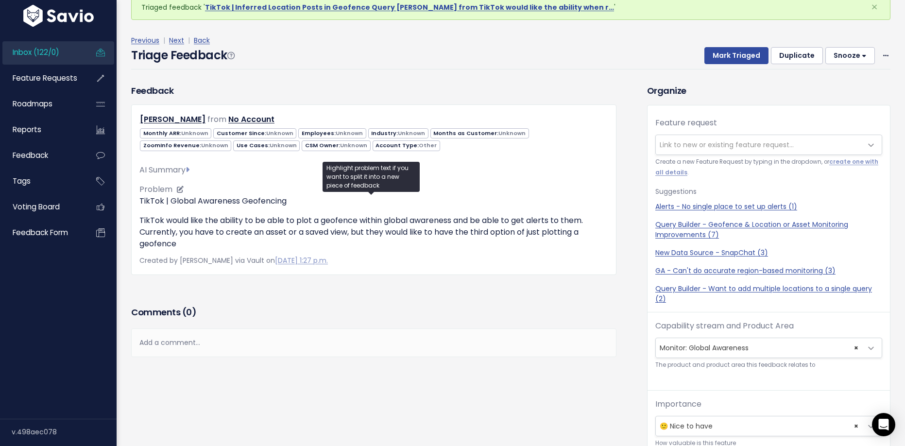
scroll to position [23, 0]
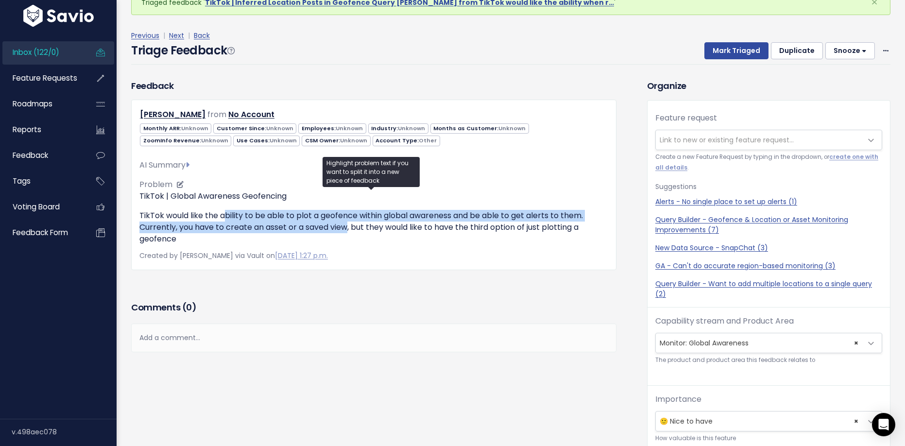
drag, startPoint x: 225, startPoint y: 214, endPoint x: 348, endPoint y: 223, distance: 123.7
click at [348, 223] on p "TikTok would like the ability to be able to plot a geofence within global aware…" at bounding box center [373, 227] width 469 height 35
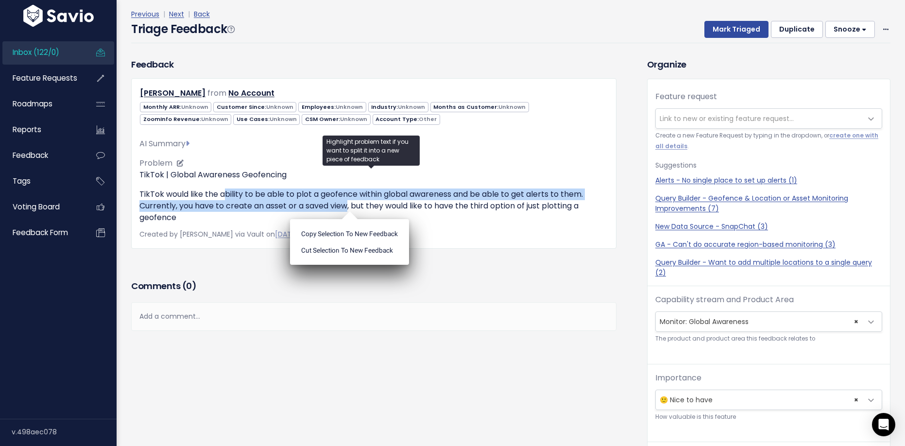
scroll to position [46, 0]
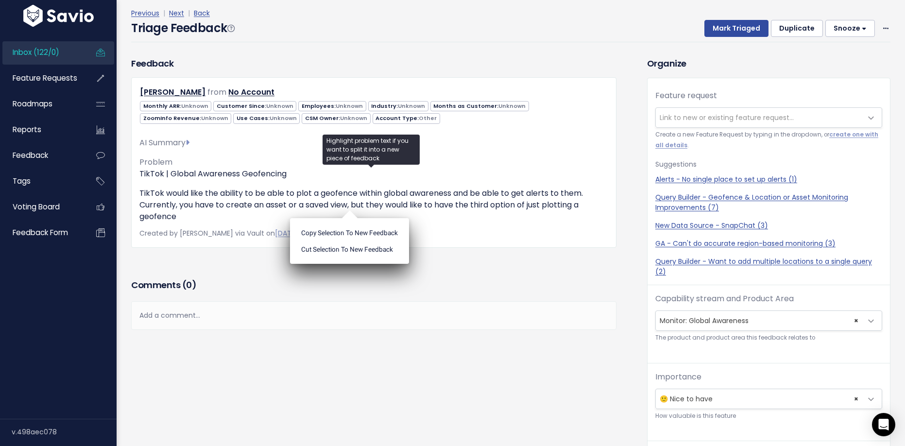
click at [701, 114] on span "Link to new or existing feature request..." at bounding box center [727, 118] width 134 height 10
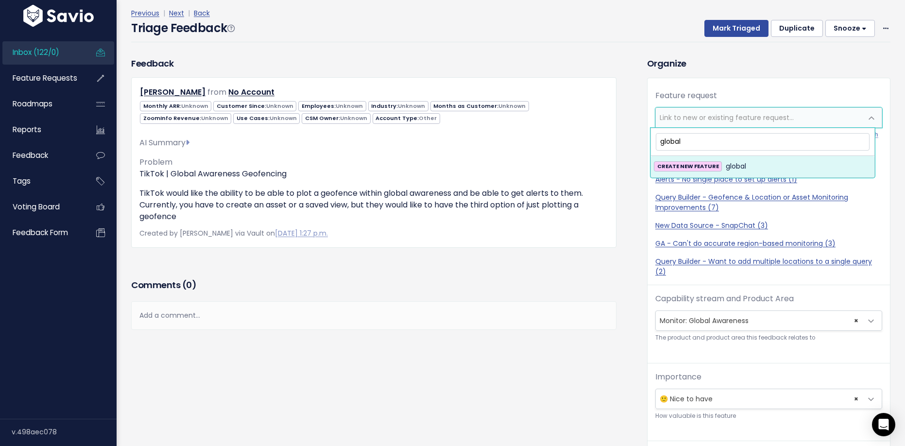
click at [673, 144] on input "global" at bounding box center [763, 141] width 214 height 17
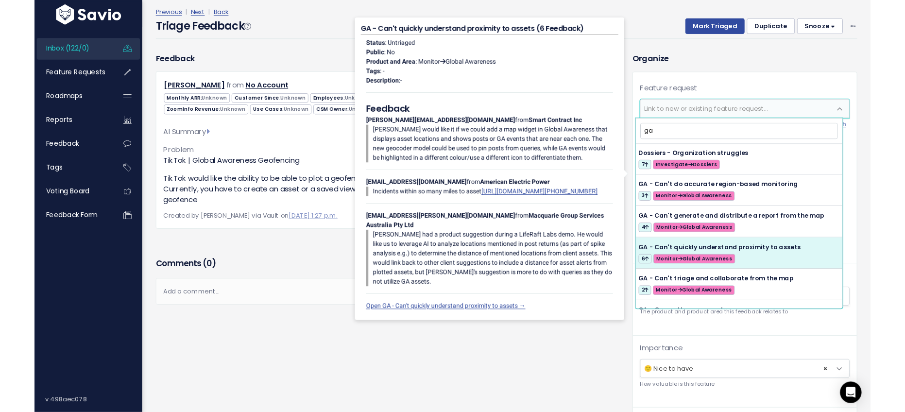
scroll to position [34, 0]
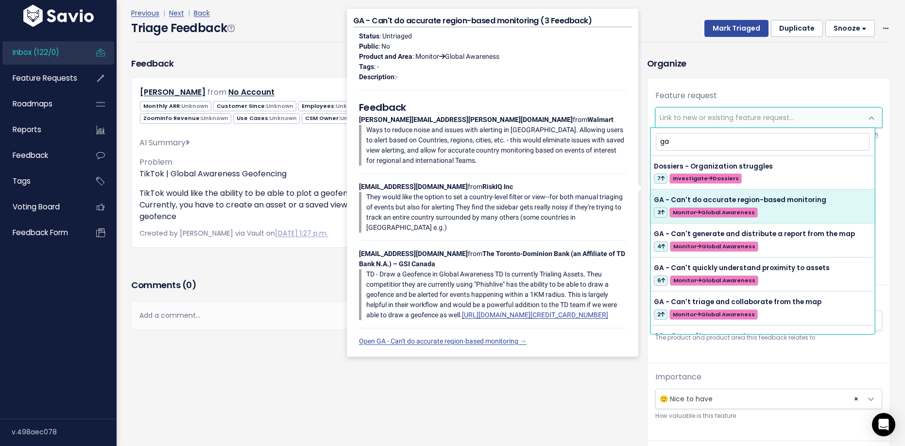
type input "ga"
